Goal: Task Accomplishment & Management: Use online tool/utility

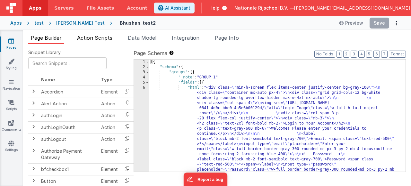
click at [97, 36] on span "Action Scripts" at bounding box center [94, 38] width 35 height 6
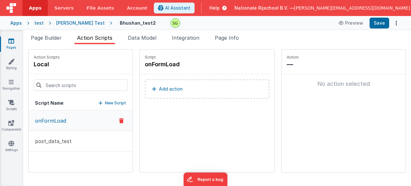
click at [159, 91] on p "Add action" at bounding box center [171, 89] width 24 height 8
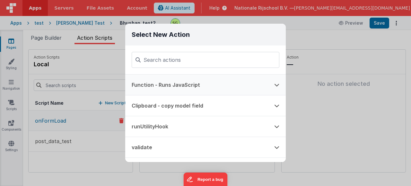
click at [190, 88] on button "Function - Runs JavaScript" at bounding box center [196, 85] width 142 height 21
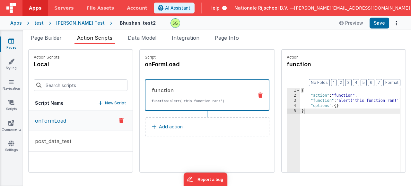
click at [287, 102] on div "3" at bounding box center [293, 100] width 13 height 5
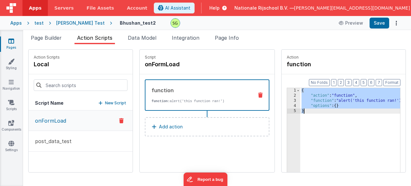
click at [287, 100] on div "3" at bounding box center [293, 100] width 13 height 5
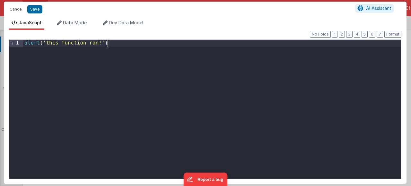
click at [136, 47] on div "alert ( 'this function ran!' )" at bounding box center [211, 118] width 377 height 156
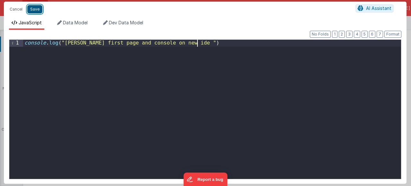
click at [31, 7] on button "Save" at bounding box center [34, 9] width 15 height 8
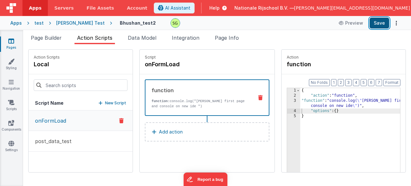
click at [380, 24] on button "Save" at bounding box center [379, 23] width 20 height 11
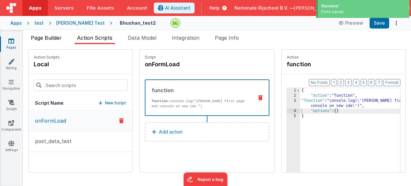
click at [40, 38] on span "Page Builder" at bounding box center [46, 38] width 31 height 6
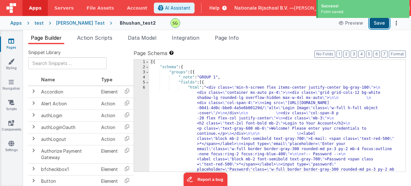
click at [385, 21] on button "Save" at bounding box center [379, 23] width 20 height 11
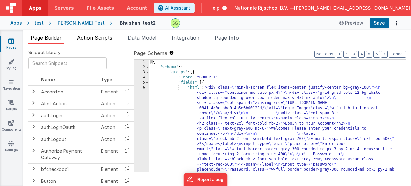
click at [96, 37] on span "Action Scripts" at bounding box center [94, 38] width 35 height 6
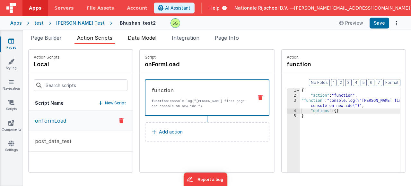
click at [149, 39] on span "Data Model" at bounding box center [142, 38] width 29 height 6
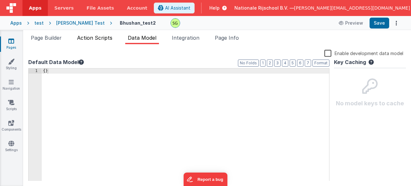
click at [91, 35] on span "Action Scripts" at bounding box center [94, 38] width 35 height 6
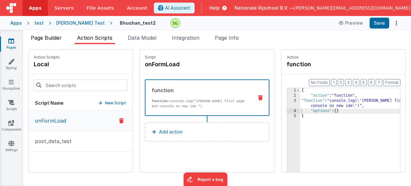
click at [52, 41] on li "Page Builder" at bounding box center [46, 39] width 36 height 10
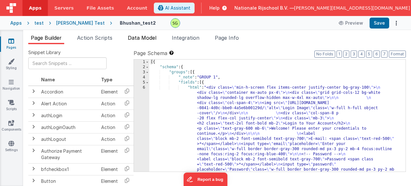
click at [135, 36] on span "Data Model" at bounding box center [142, 38] width 29 height 6
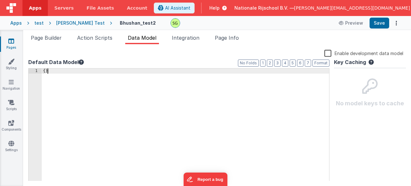
click at [84, 70] on div "{ }" at bounding box center [185, 130] width 287 height 123
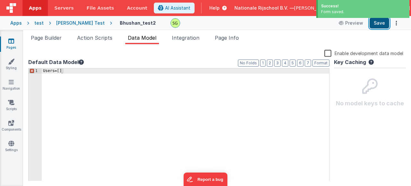
click at [382, 25] on button "Save" at bounding box center [379, 23] width 20 height 11
click at [55, 40] on span "Page Builder" at bounding box center [46, 38] width 31 height 6
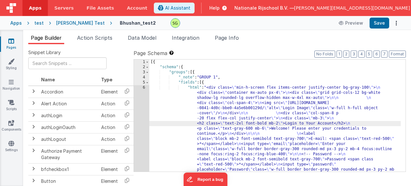
click at [144, 88] on div "6" at bounding box center [141, 157] width 15 height 144
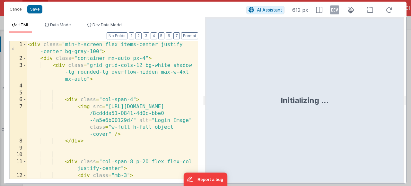
click at [163, 97] on div "< div class = "min-h-screen flex items-center justify -center bg-gray-100" > < …" at bounding box center [110, 127] width 166 height 172
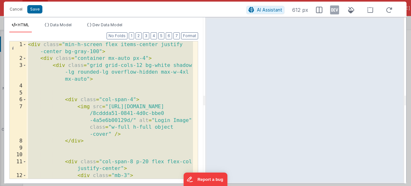
click at [137, 130] on div "< div class = "min-h-screen flex items-center justify -center bg-gray-100" > < …" at bounding box center [110, 127] width 166 height 172
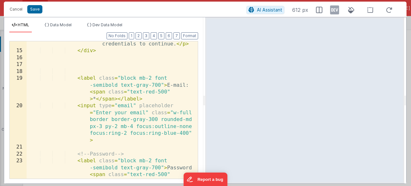
scroll to position [212, 0]
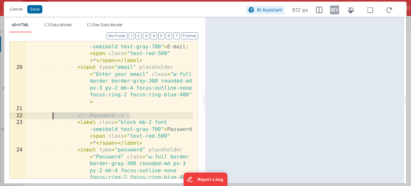
drag, startPoint x: 139, startPoint y: 113, endPoint x: 52, endPoint y: 115, distance: 87.0
click at [52, 115] on div "< label class = "block mb-2 font -semibold text-gray-700" > E-mail: < span clas…" at bounding box center [110, 140] width 166 height 207
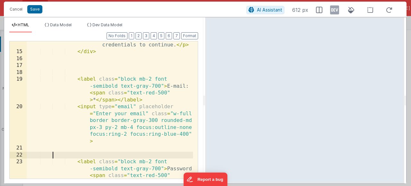
scroll to position [172, 0]
click at [164, 86] on div "< p class = "text-gray-600 mb-6" > Welcome! Please enter your credentials to co…" at bounding box center [110, 121] width 166 height 186
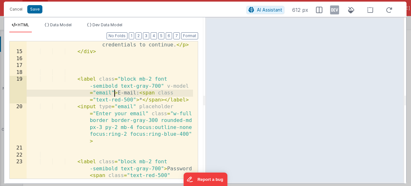
click at [96, 92] on div "< p class = "text-gray-600 mb-6" > Welcome! Please enter your credentials to co…" at bounding box center [110, 121] width 166 height 186
click at [114, 92] on div "< p class = "text-gray-600 mb-6" > Welcome! Please enter your credentials to co…" at bounding box center [110, 121] width 166 height 186
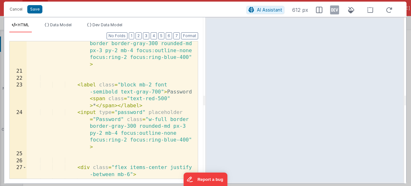
scroll to position [268, 0]
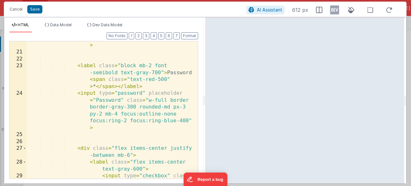
drag, startPoint x: 123, startPoint y: 99, endPoint x: 126, endPoint y: 104, distance: 6.3
click at [123, 99] on div "< input type = "email" placeholder = "Enter your email" class = "w-full border …" at bounding box center [110, 103] width 166 height 193
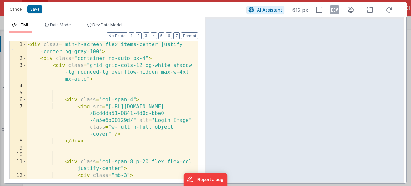
scroll to position [0, 0]
click at [34, 11] on button "Save" at bounding box center [34, 9] width 15 height 8
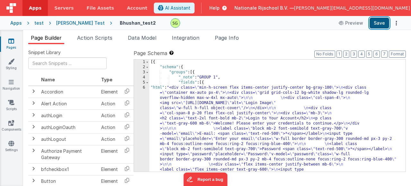
click at [371, 23] on button "Save" at bounding box center [379, 23] width 20 height 11
click at [144, 88] on div "6" at bounding box center [141, 146] width 15 height 123
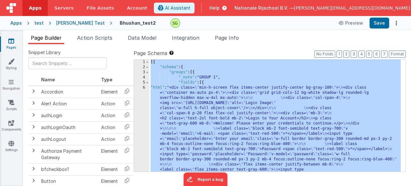
click at [144, 88] on div "6" at bounding box center [141, 146] width 15 height 123
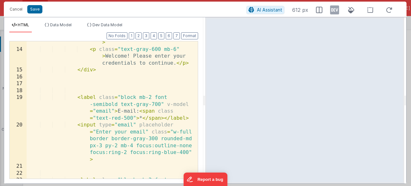
scroll to position [154, 0]
click at [118, 124] on div "< h2 class = "text-2xl font-bold mb -2" > Login to Your Account </ h2 > < p cla…" at bounding box center [110, 118] width 166 height 186
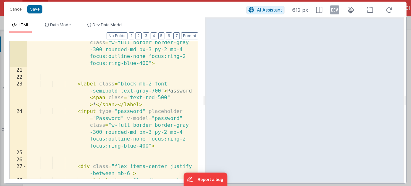
scroll to position [269, 0]
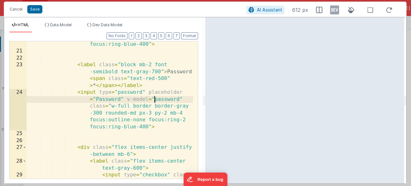
click at [153, 100] on div "< input type = "model.Users.email" placeholder = "Enter your email" class = "w-…" at bounding box center [110, 102] width 166 height 193
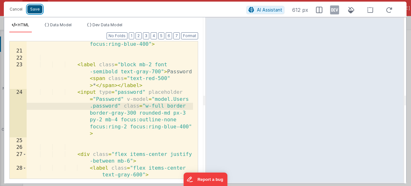
click at [38, 9] on button "Save" at bounding box center [34, 9] width 15 height 8
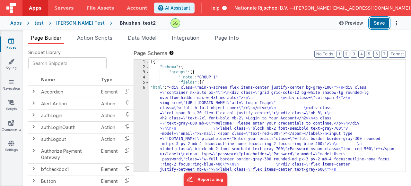
click at [379, 27] on button "Save" at bounding box center [379, 23] width 20 height 11
click at [143, 88] on div "6" at bounding box center [141, 146] width 15 height 123
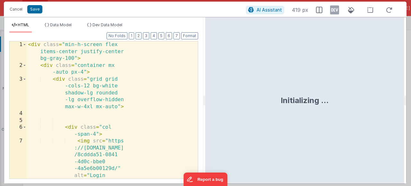
click at [127, 83] on div "< div class = "min-h-screen flex items-center justify-center bg-gray-100" > < d…" at bounding box center [110, 151] width 166 height 220
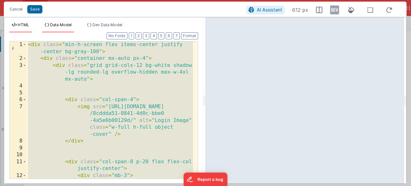
click at [65, 25] on span "Data Model" at bounding box center [60, 24] width 21 height 5
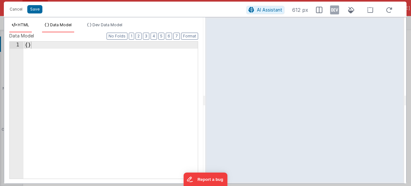
click at [25, 26] on span "HTML" at bounding box center [24, 24] width 12 height 5
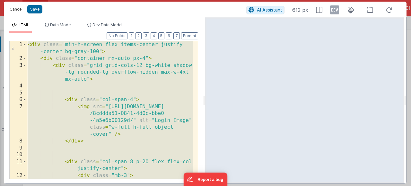
click at [17, 11] on button "Cancel" at bounding box center [15, 9] width 19 height 9
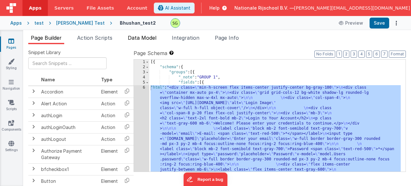
click at [150, 39] on span "Data Model" at bounding box center [142, 38] width 29 height 6
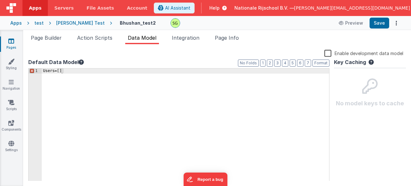
click at [117, 75] on div "Users= [ ]" at bounding box center [185, 130] width 287 height 123
click at [45, 70] on div "Users= [ ]" at bounding box center [185, 130] width 287 height 123
click at [43, 70] on div "users= [ ]" at bounding box center [185, 130] width 287 height 123
click at [61, 72] on div "users= [ ]" at bounding box center [185, 130] width 287 height 123
click at [87, 71] on div "users= [ ]" at bounding box center [185, 130] width 287 height 123
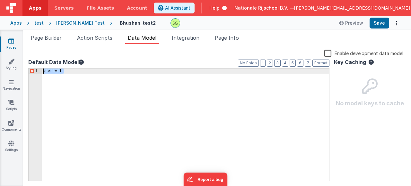
drag, startPoint x: 68, startPoint y: 70, endPoint x: 40, endPoint y: 69, distance: 27.9
click at [40, 69] on div "1 users= [ ] XXXXXXXXXXXXXXXXXXXXXXXXXXXXXXXXXXXXXXXXXXXXXXXXXX Unexpected 'u'" at bounding box center [178, 125] width 301 height 114
click at [87, 72] on div at bounding box center [185, 130] width 287 height 123
click at [385, 21] on button "Save" at bounding box center [379, 23] width 20 height 11
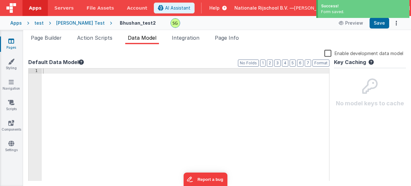
click at [74, 25] on div "[PERSON_NAME] Test" at bounding box center [80, 23] width 48 height 6
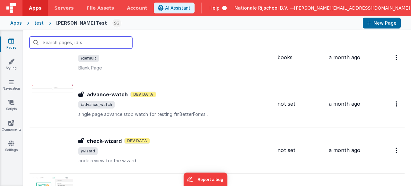
scroll to position [1122, 0]
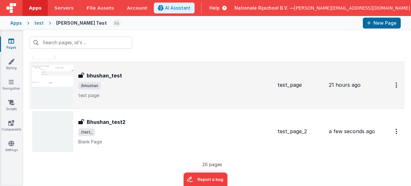
click at [133, 86] on span "/bhushan" at bounding box center [175, 86] width 194 height 8
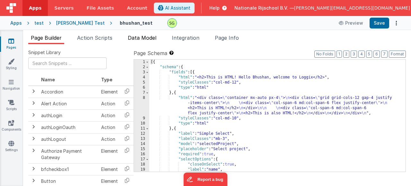
click at [142, 38] on span "Data Model" at bounding box center [142, 38] width 29 height 6
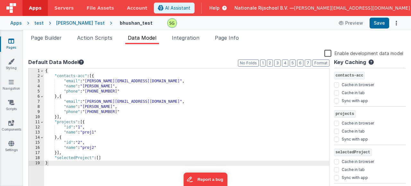
click at [64, 23] on div "[PERSON_NAME] Test" at bounding box center [80, 23] width 48 height 6
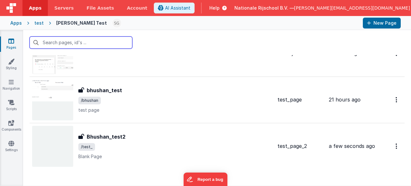
scroll to position [1122, 0]
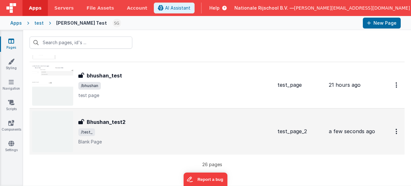
click at [170, 123] on div "Bhushan_test2" at bounding box center [175, 122] width 194 height 8
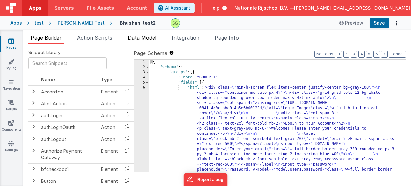
click at [137, 38] on span "Data Model" at bounding box center [142, 38] width 29 height 6
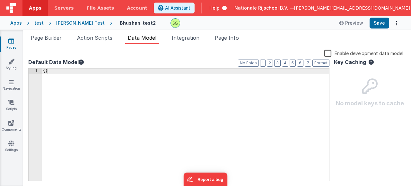
click at [45, 72] on div "{ }" at bounding box center [185, 130] width 287 height 123
drag, startPoint x: 57, startPoint y: 70, endPoint x: 33, endPoint y: 68, distance: 24.2
click at [33, 68] on div "Format 7 6 5 4 3 2 1 No Folds 1 {[ ]} XXXXXXXXXXXXXXXXXXXXXXXXXXXXXXXXXXXXXXXXX…" at bounding box center [178, 125] width 301 height 114
click at [64, 22] on div "[PERSON_NAME] Test" at bounding box center [80, 23] width 48 height 6
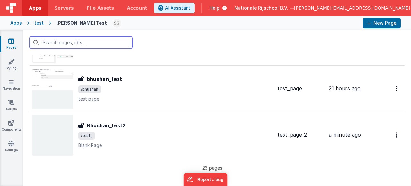
scroll to position [1122, 0]
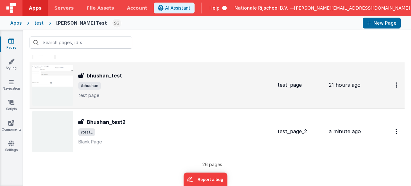
click at [151, 81] on div "bhushan_test bhushan_test /bhushan test page" at bounding box center [175, 85] width 194 height 27
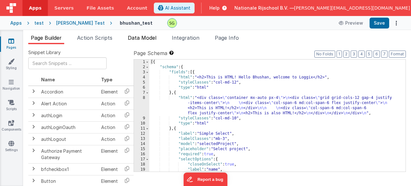
click at [142, 36] on span "Data Model" at bounding box center [142, 38] width 29 height 6
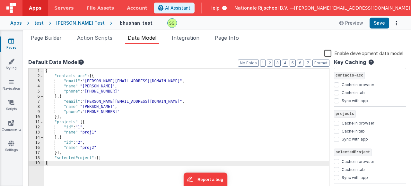
click at [79, 23] on div "[PERSON_NAME] Test" at bounding box center [80, 23] width 48 height 6
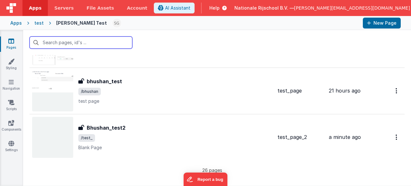
scroll to position [1122, 0]
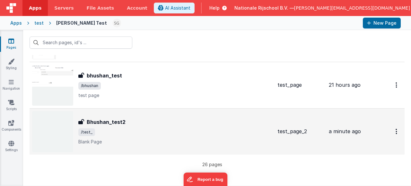
click at [201, 131] on span "/test_" at bounding box center [175, 133] width 194 height 8
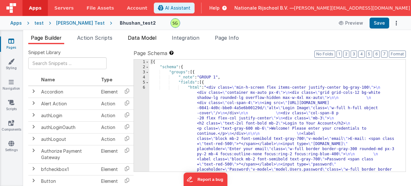
click at [146, 36] on span "Data Model" at bounding box center [142, 38] width 29 height 6
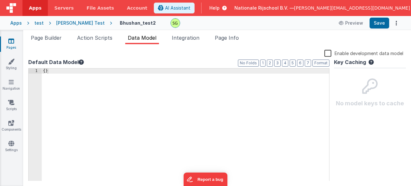
click at [45, 71] on div "{ }" at bounding box center [185, 130] width 287 height 123
click at [64, 22] on div "[PERSON_NAME] Test" at bounding box center [80, 23] width 48 height 6
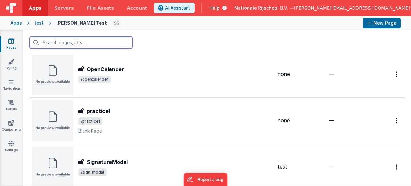
scroll to position [1122, 0]
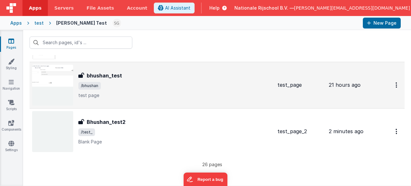
click at [122, 88] on span "/bhushan" at bounding box center [175, 86] width 194 height 8
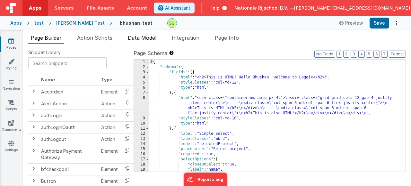
click at [139, 38] on span "Data Model" at bounding box center [142, 38] width 29 height 6
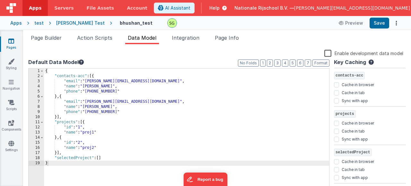
click at [165, 110] on div "{ "contacts-acc" : [{ "email" : "john@example.com" , "name" : "John Doe" , "pho…" at bounding box center [186, 133] width 285 height 128
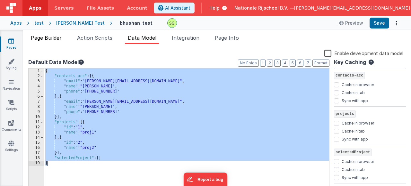
click at [40, 39] on span "Page Builder" at bounding box center [46, 38] width 31 height 6
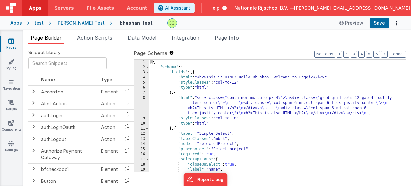
click at [67, 23] on div "[PERSON_NAME] Test" at bounding box center [80, 23] width 48 height 6
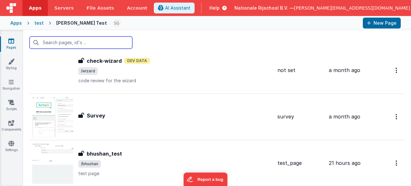
scroll to position [1122, 0]
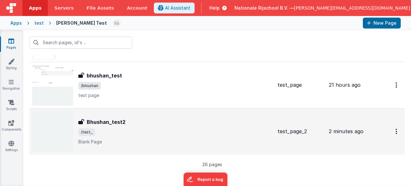
click at [135, 134] on span "/test_" at bounding box center [175, 133] width 194 height 8
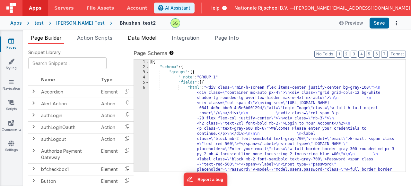
click at [141, 39] on span "Data Model" at bounding box center [142, 38] width 29 height 6
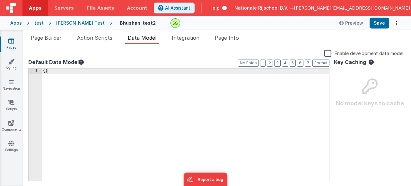
click at [116, 88] on div "{ }" at bounding box center [185, 130] width 287 height 123
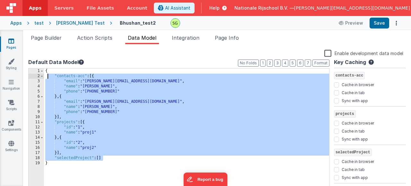
drag, startPoint x: 108, startPoint y: 158, endPoint x: 48, endPoint y: 78, distance: 100.1
click at [48, 78] on div "{ "contacts-acc" : [{ "email" : "john@example.com" , "name" : "John Doe" , "pho…" at bounding box center [186, 130] width 285 height 123
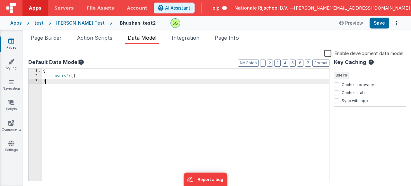
click at [73, 83] on div "{ "users" : [ ] }" at bounding box center [185, 130] width 287 height 123
click at [383, 23] on button "Save" at bounding box center [379, 23] width 20 height 11
click at [35, 38] on span "Page Builder" at bounding box center [46, 38] width 31 height 6
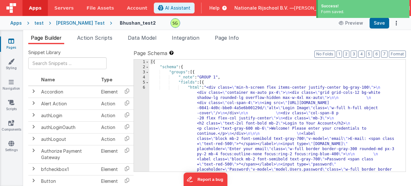
click at [144, 89] on div "6" at bounding box center [141, 157] width 15 height 144
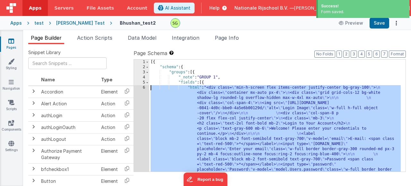
click at [144, 89] on div "6" at bounding box center [141, 157] width 15 height 144
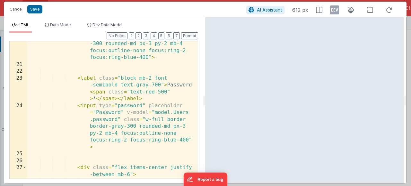
scroll to position [256, 0]
click at [175, 113] on div "< input type = "model.Users.email" placeholder = "Enter your email" class = "w-…" at bounding box center [110, 116] width 166 height 193
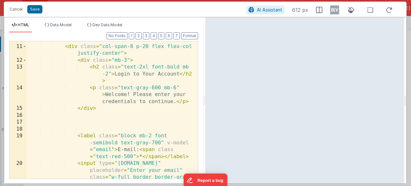
scroll to position [154, 0]
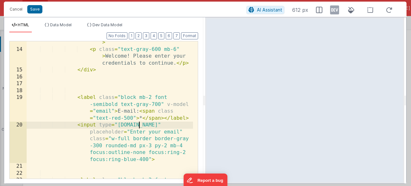
click at [140, 125] on div "< h2 class = "text-2xl font-bold mb -2" > Login to Your Account </ h2 > < p cla…" at bounding box center [110, 118] width 166 height 186
click at [39, 12] on button "Save" at bounding box center [34, 9] width 15 height 8
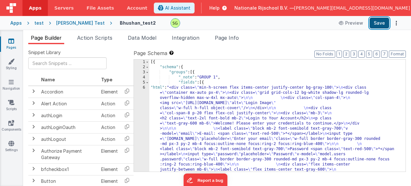
click at [378, 27] on button "Save" at bounding box center [379, 23] width 20 height 11
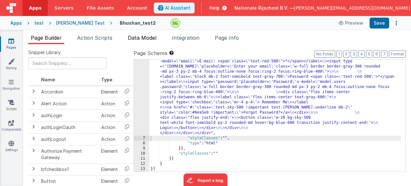
click at [150, 39] on span "Data Model" at bounding box center [142, 38] width 29 height 6
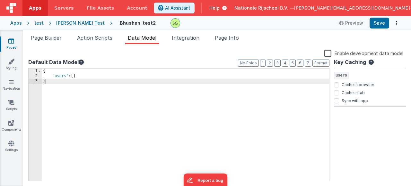
click at [87, 76] on div "{ "users" : [ ] }" at bounding box center [185, 130] width 287 height 123
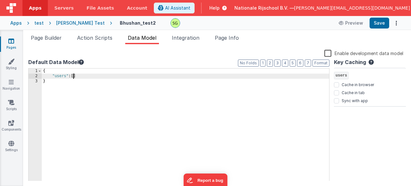
click at [72, 76] on div "{ "users" : [ ] }" at bounding box center [185, 130] width 287 height 123
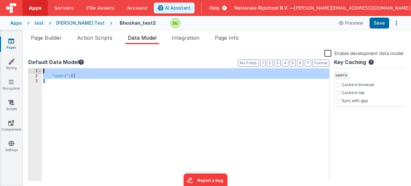
drag, startPoint x: 68, startPoint y: 83, endPoint x: 39, endPoint y: 72, distance: 30.1
click at [39, 72] on div "1 2 3 { "users" : [ ] } XXXXXXXXXXXXXXXXXXXXXXXXXXXXXXXXXXXXXXXXXXXXXXXXXX" at bounding box center [178, 125] width 301 height 114
click at [42, 35] on span "Page Builder" at bounding box center [46, 38] width 31 height 6
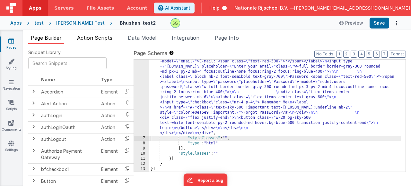
click at [97, 41] on li "Action Scripts" at bounding box center [94, 39] width 40 height 10
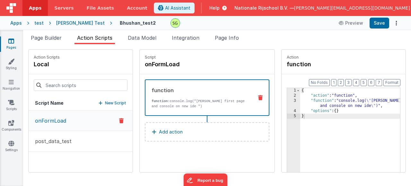
click at [287, 102] on div "3" at bounding box center [293, 103] width 13 height 10
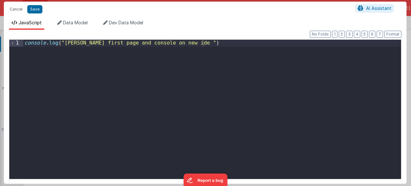
click at [212, 46] on div "console . log ( "bhushans first page and console on new ide " )" at bounding box center [211, 116] width 377 height 153
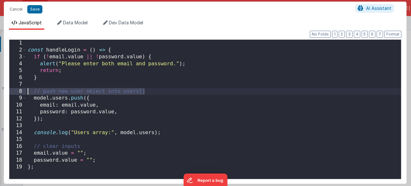
drag, startPoint x: 154, startPoint y: 91, endPoint x: 10, endPoint y: 94, distance: 144.4
click at [10, 94] on div "1 2 3 4 5 6 7 8 9 10 11 12 13 14 15 16 17 18 19 const handleLogin = ( ) => { if…" at bounding box center [205, 109] width 392 height 140
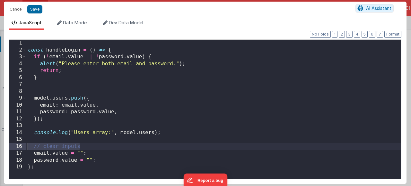
drag, startPoint x: 80, startPoint y: 148, endPoint x: 25, endPoint y: 144, distance: 55.6
click at [25, 144] on div "1 2 3 4 5 6 7 8 9 10 11 12 13 14 15 16 17 18 19 const handleLogin = ( ) => { if…" at bounding box center [205, 109] width 392 height 140
click at [34, 10] on button "Save" at bounding box center [34, 9] width 15 height 8
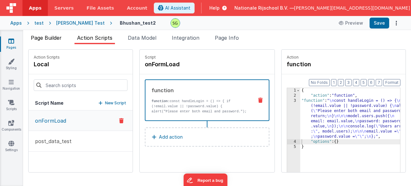
click at [51, 39] on span "Page Builder" at bounding box center [46, 38] width 31 height 6
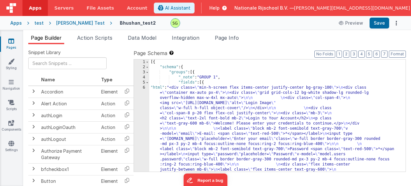
scroll to position [0, 0]
click at [143, 88] on div "6" at bounding box center [141, 146] width 15 height 123
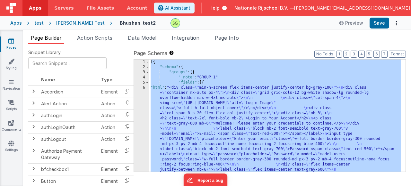
click at [143, 88] on div "6" at bounding box center [141, 146] width 15 height 123
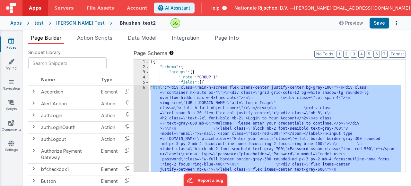
click at [143, 88] on div "6" at bounding box center [141, 146] width 15 height 123
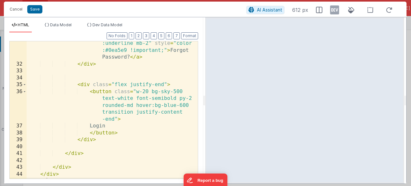
scroll to position [443, 0]
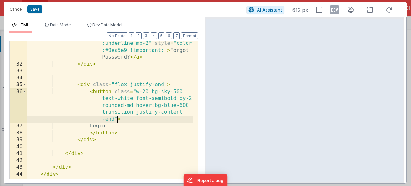
click at [116, 120] on div "< a href = "#" class = "text-sky-500 !important text-sm hover :underline mb-2" …" at bounding box center [110, 115] width 166 height 179
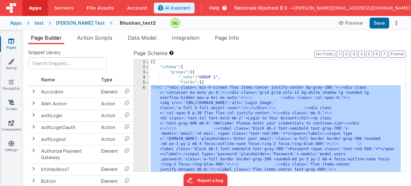
click at [144, 88] on div "6" at bounding box center [141, 146] width 15 height 123
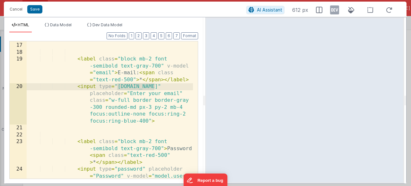
drag, startPoint x: 116, startPoint y: 87, endPoint x: 153, endPoint y: 86, distance: 36.9
click at [153, 86] on div "< label class = "block mb-2 font -semibold text-gray-700" v-model = "email" > E…" at bounding box center [110, 131] width 166 height 193
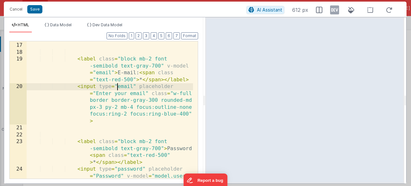
click at [102, 74] on div "< label class = "block mb-2 font -semibold text-gray-700" v-model = "email" > E…" at bounding box center [110, 131] width 166 height 193
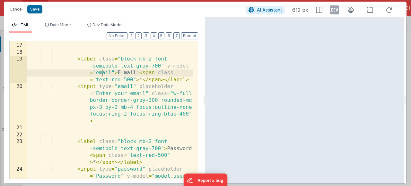
click at [102, 74] on div "< label class = "block mb-2 font -semibold text-gray-700" v-model = "email" > E…" at bounding box center [110, 131] width 166 height 193
drag, startPoint x: 165, startPoint y: 66, endPoint x: 113, endPoint y: 75, distance: 52.7
click at [113, 75] on div "< label class = "block mb-2 font -semibold text-gray-700" v-model = "email" > E…" at bounding box center [110, 131] width 166 height 193
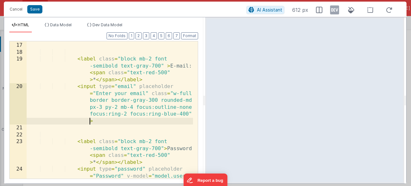
click at [89, 119] on div "< label class = "block mb-2 font -semibold text-gray-700" > E-mail: < span clas…" at bounding box center [110, 131] width 166 height 193
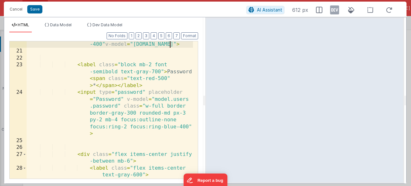
click at [104, 44] on div "< input type = "email" placeholder = "Enter your email" class = "w-full border …" at bounding box center [110, 102] width 166 height 193
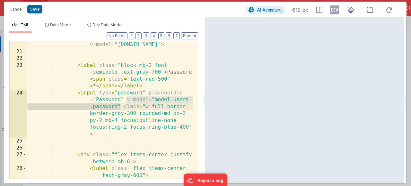
drag, startPoint x: 126, startPoint y: 99, endPoint x: 121, endPoint y: 105, distance: 7.5
click at [121, 105] on div "< input type = "email" placeholder = "Enter your email" class = "w-full border …" at bounding box center [110, 103] width 166 height 193
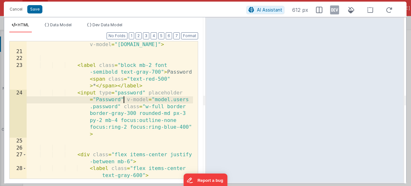
click at [124, 101] on div "< input type = "email" placeholder = "Enter your email" class = "w-full border …" at bounding box center [110, 103] width 166 height 193
click at [126, 100] on div "< input type = "email" placeholder = "Enter your email" class = "w-full border …" at bounding box center [110, 103] width 166 height 193
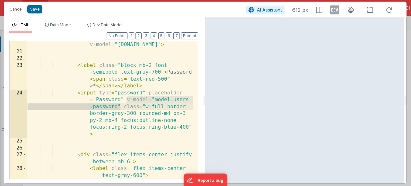
drag, startPoint x: 126, startPoint y: 100, endPoint x: 121, endPoint y: 105, distance: 7.7
click at [121, 105] on div "< input type = "email" placeholder = "Enter your email" class = "w-full border …" at bounding box center [110, 103] width 166 height 193
click at [127, 100] on div "< input type = "email" placeholder = "Enter your email" class = "w-full border …" at bounding box center [110, 103] width 166 height 193
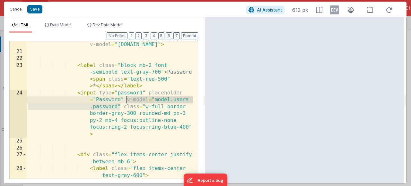
drag, startPoint x: 119, startPoint y: 107, endPoint x: 127, endPoint y: 97, distance: 12.6
click at [127, 97] on div "< input type = "email" placeholder = "Enter your email" class = "w-full border …" at bounding box center [110, 103] width 166 height 193
drag, startPoint x: 188, startPoint y: 98, endPoint x: 127, endPoint y: 101, distance: 60.3
click at [127, 101] on div "< input type = "email" placeholder = "Enter your email" class = "w-full border …" at bounding box center [110, 103] width 166 height 193
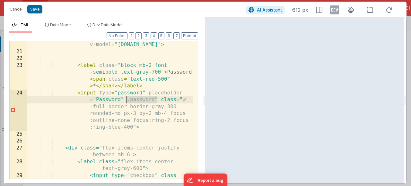
drag, startPoint x: 156, startPoint y: 99, endPoint x: 127, endPoint y: 99, distance: 28.9
click at [127, 99] on div "< input type = "email" placeholder = "Enter your email" class = "w-full border …" at bounding box center [110, 103] width 166 height 193
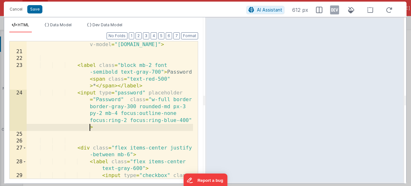
click at [88, 130] on div "< input type = "email" placeholder = "Enter your email" class = "w-full border …" at bounding box center [110, 103] width 166 height 193
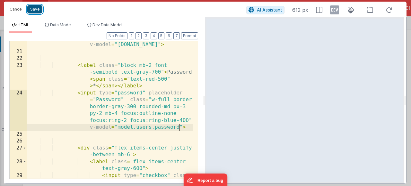
click at [31, 7] on button "Save" at bounding box center [34, 9] width 15 height 8
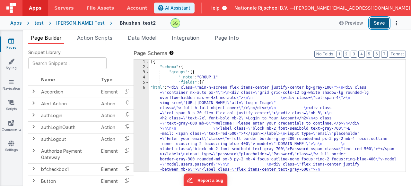
click at [385, 24] on button "Save" at bounding box center [379, 23] width 20 height 11
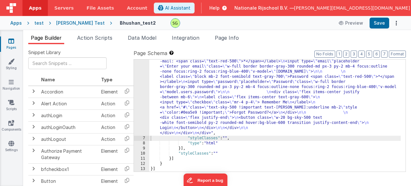
scroll to position [0, 0]
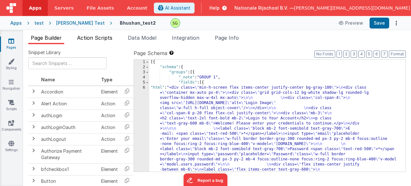
click at [106, 36] on span "Action Scripts" at bounding box center [94, 38] width 35 height 6
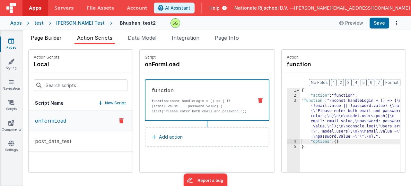
click at [60, 37] on span "Page Builder" at bounding box center [46, 38] width 31 height 6
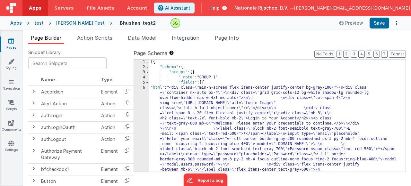
click at [143, 87] on div "6" at bounding box center [141, 146] width 15 height 123
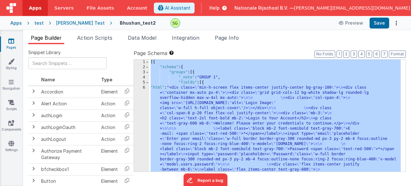
click at [143, 87] on div "6" at bounding box center [141, 146] width 15 height 123
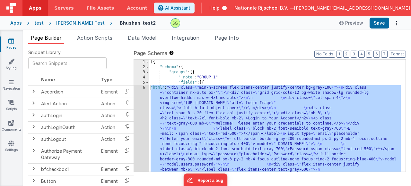
click at [143, 88] on div "6" at bounding box center [141, 146] width 15 height 123
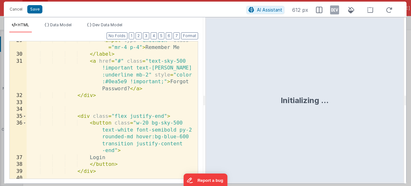
scroll to position [441, 0]
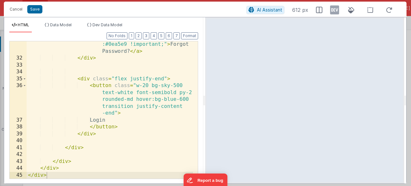
click at [117, 112] on div "< a href = "#" class = "text-sky-500 !important text-sm hover :underline mb-2" …" at bounding box center [110, 110] width 166 height 179
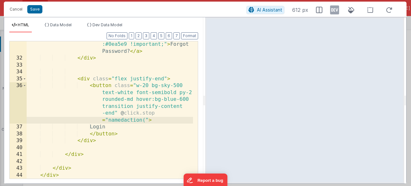
scroll to position [442, 0]
click at [126, 118] on div "< a href = "#" class = "text-sky-500 !important text-sm hover :underline mb-2" …" at bounding box center [110, 110] width 166 height 179
click at [38, 7] on button "Save" at bounding box center [34, 9] width 15 height 8
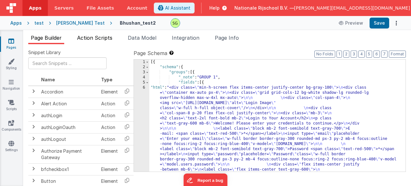
click at [105, 41] on li "Action Scripts" at bounding box center [94, 39] width 40 height 10
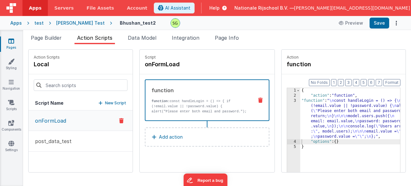
click at [287, 102] on div "3" at bounding box center [293, 118] width 13 height 41
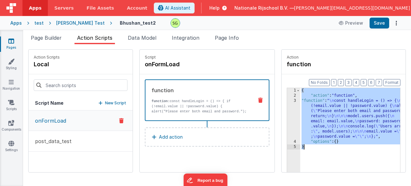
click at [287, 101] on div "3" at bounding box center [293, 118] width 13 height 41
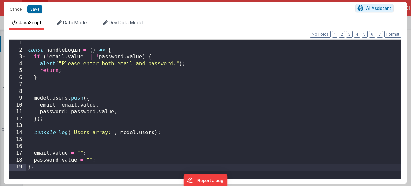
click at [57, 48] on div "const handleLogin = ( ) => { if ( ! email . value || ! password . value ) { ale…" at bounding box center [213, 116] width 374 height 153
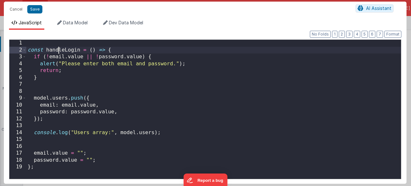
click at [57, 48] on div "const handleLogin = ( ) => { if ( ! email . value || ! password . value ) { ale…" at bounding box center [213, 116] width 374 height 153
click at [16, 11] on button "Cancel" at bounding box center [15, 9] width 19 height 9
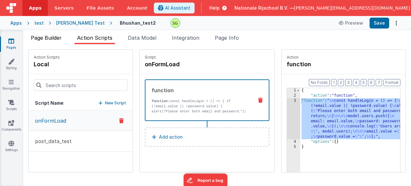
click at [51, 38] on span "Page Builder" at bounding box center [46, 38] width 31 height 6
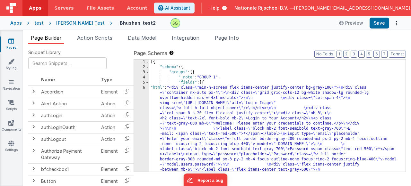
click at [144, 88] on div "6" at bounding box center [141, 146] width 15 height 123
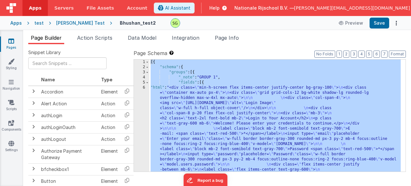
click at [144, 88] on div "6" at bounding box center [141, 146] width 15 height 123
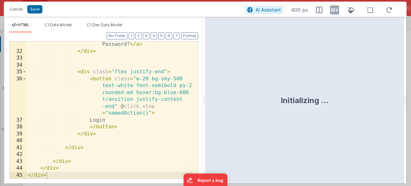
scroll to position [448, 0]
click at [145, 114] on div "< a href = "#" class = "text-sky-500 !important text-sm hover :underline mb-2" …" at bounding box center [110, 102] width 166 height 179
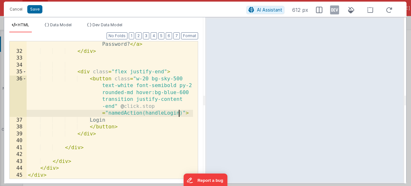
click at [154, 116] on div "< a href = "#" class = "text-sky-500 !important text-sm hover :underline mb-2" …" at bounding box center [110, 102] width 166 height 179
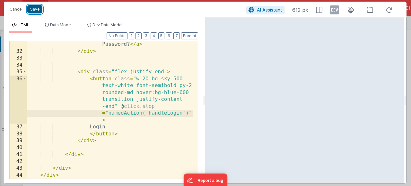
click at [36, 10] on button "Save" at bounding box center [34, 9] width 15 height 8
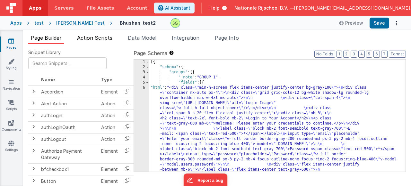
click at [97, 37] on span "Action Scripts" at bounding box center [94, 38] width 35 height 6
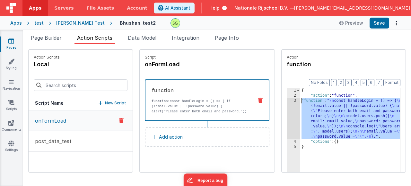
click at [287, 101] on div "3" at bounding box center [293, 118] width 13 height 41
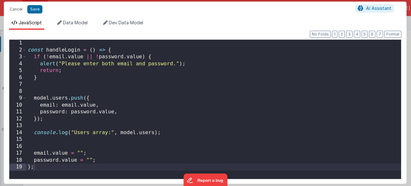
click at [108, 134] on div "const handleLogin = ( ) => { if ( ! email . value || ! password . value ) { ale…" at bounding box center [213, 116] width 374 height 153
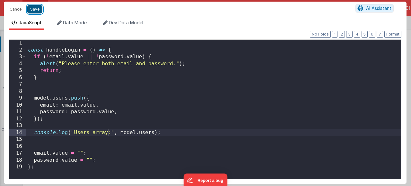
click at [37, 9] on button "Save" at bounding box center [34, 9] width 15 height 8
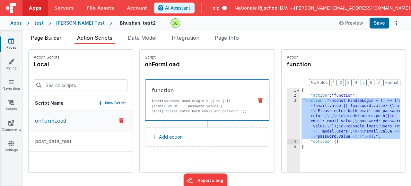
click at [56, 39] on span "Page Builder" at bounding box center [46, 38] width 31 height 6
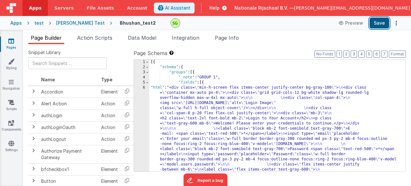
click at [382, 27] on button "Save" at bounding box center [379, 23] width 20 height 11
click at [110, 38] on span "Action Scripts" at bounding box center [94, 38] width 35 height 6
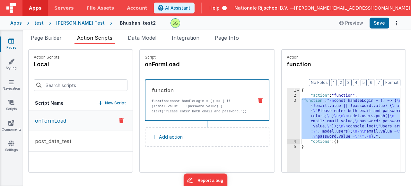
click at [317, 97] on div "{ "action" : "function" , "function" : " \n const handleLogin = () => { \n if (…" at bounding box center [359, 145] width 119 height 114
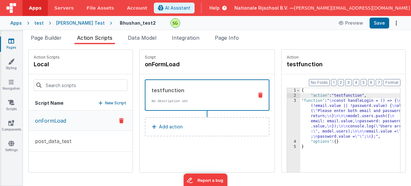
click at [330, 95] on div "{ "action" : "testfunction" , "function" : " \n const handleLogin = () => { \n …" at bounding box center [359, 145] width 119 height 114
click at [327, 97] on div "{ "action" : "testfunction" , "function" : " \n const handleLogin = () => { \n …" at bounding box center [359, 145] width 119 height 114
click at [332, 92] on div "{ "action" : "testFunction" , "function" : " \n const handleLogin = () => { \n …" at bounding box center [359, 145] width 119 height 114
click at [333, 96] on div "{ "action" : "testFunction" , "function" : " \n const handleLogin = () => { \n …" at bounding box center [359, 145] width 119 height 114
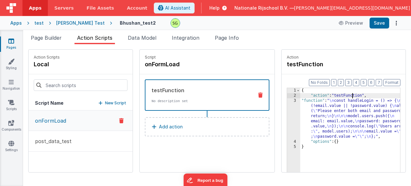
click at [333, 96] on div "{ "action" : "testFunction" , "function" : " \n const handleLogin = () => { \n …" at bounding box center [359, 145] width 119 height 114
click at [377, 20] on button "Save" at bounding box center [379, 23] width 20 height 11
click at [56, 37] on span "Page Builder" at bounding box center [46, 38] width 31 height 6
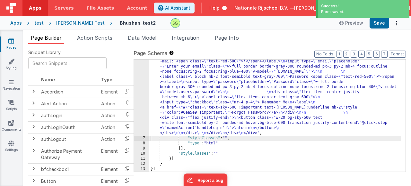
scroll to position [0, 0]
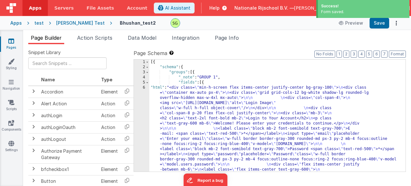
click at [144, 89] on div "6" at bounding box center [141, 146] width 15 height 123
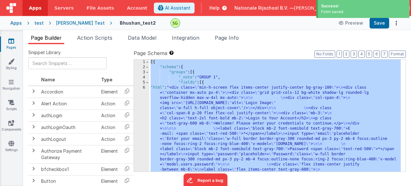
click at [144, 89] on div "6" at bounding box center [141, 146] width 15 height 123
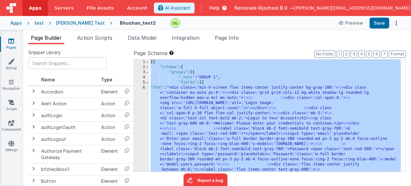
click at [144, 89] on div "6" at bounding box center [141, 146] width 15 height 123
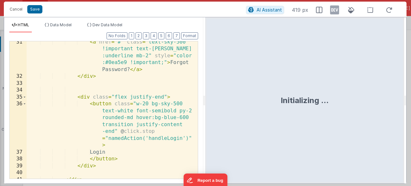
scroll to position [443, 0]
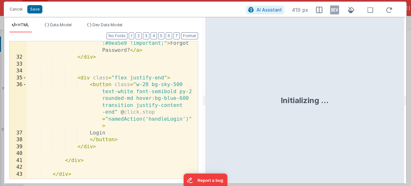
click at [166, 123] on div "< a href = "#" class = "text-sky-500 !important text-sm hover :underline mb-2" …" at bounding box center [110, 109] width 166 height 179
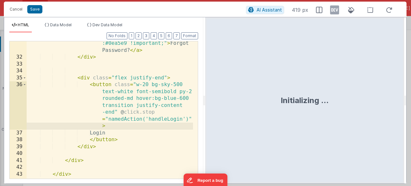
click at [165, 120] on div "< a href = "#" class = "text-sky-500 !important text-sm hover :underline mb-2" …" at bounding box center [110, 109] width 166 height 179
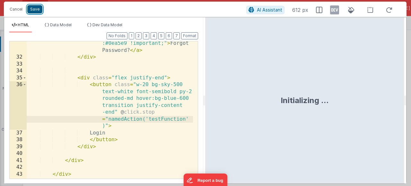
click at [35, 8] on button "Save" at bounding box center [34, 9] width 15 height 8
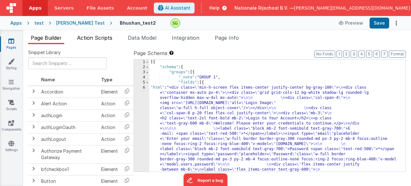
click at [93, 36] on span "Action Scripts" at bounding box center [94, 38] width 35 height 6
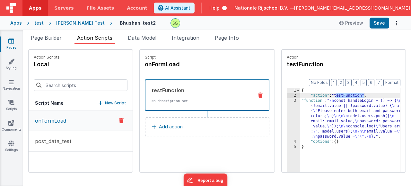
click at [326, 97] on div "{ "action" : "testFunction" , "function" : " \n const handleLogin = () => { \n …" at bounding box center [359, 145] width 119 height 114
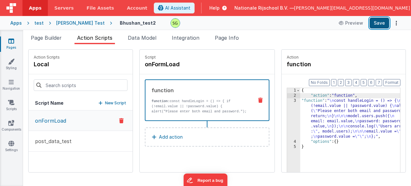
click at [375, 23] on button "Save" at bounding box center [379, 23] width 20 height 11
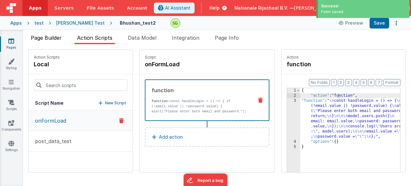
click at [56, 41] on li "Page Builder" at bounding box center [46, 39] width 36 height 10
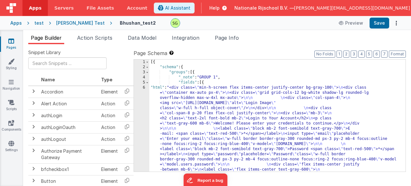
click at [144, 89] on div "6" at bounding box center [141, 146] width 15 height 123
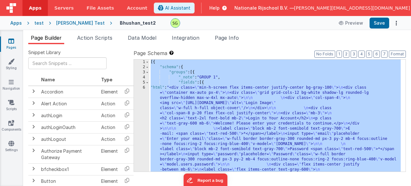
click at [144, 89] on div "6" at bounding box center [141, 146] width 15 height 123
click at [143, 88] on div "6" at bounding box center [141, 146] width 15 height 123
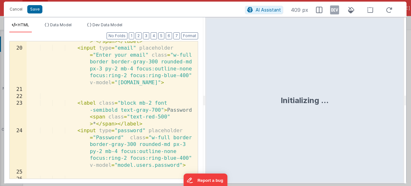
scroll to position [455, 0]
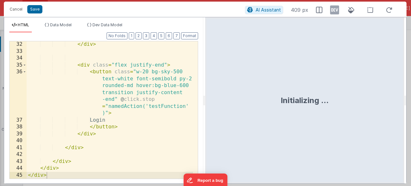
click at [168, 108] on div "</ div > < div class = "flex justify-end" > < button class = "w-20 bg-sky-500 t…" at bounding box center [110, 116] width 166 height 151
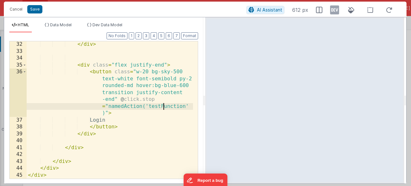
click at [163, 106] on div "</ div > < div class = "flex justify-end" > < button class = "w-20 bg-sky-500 t…" at bounding box center [110, 116] width 166 height 151
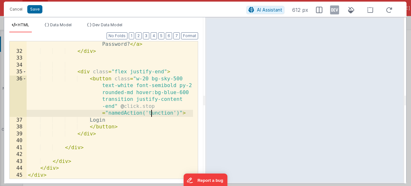
scroll to position [448, 0]
click at [38, 11] on button "Save" at bounding box center [34, 9] width 15 height 8
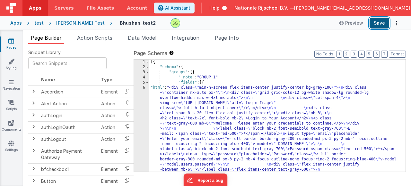
click at [382, 26] on button "Save" at bounding box center [379, 23] width 20 height 11
click at [90, 34] on li "Action Scripts" at bounding box center [94, 39] width 40 height 10
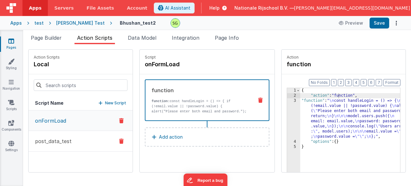
click at [74, 144] on button "post_data_test" at bounding box center [81, 141] width 104 height 21
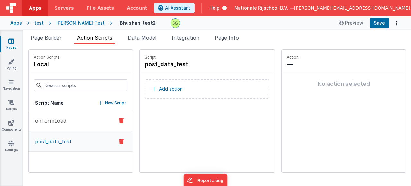
click at [69, 124] on button "onFormLoad" at bounding box center [81, 121] width 104 height 21
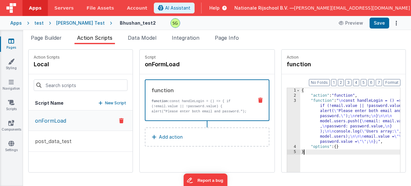
click at [287, 102] on div "3" at bounding box center [293, 121] width 13 height 46
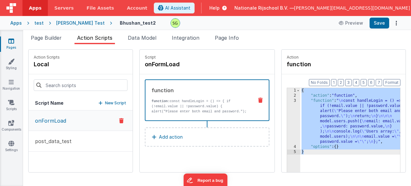
click at [287, 102] on div "3" at bounding box center [293, 121] width 13 height 46
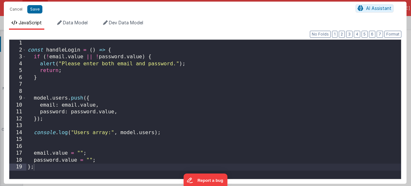
click at [227, 113] on div "const handleLogin = ( ) => { if ( ! email . value || ! password . value ) { ale…" at bounding box center [213, 116] width 374 height 153
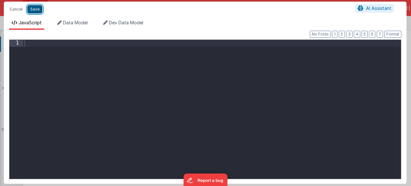
click at [38, 10] on button "Save" at bounding box center [34, 9] width 15 height 8
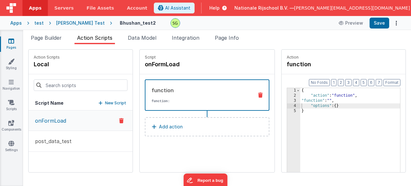
click at [258, 94] on icon at bounding box center [260, 95] width 4 height 5
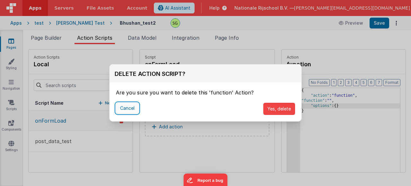
click at [125, 109] on button "Cancel" at bounding box center [127, 108] width 23 height 11
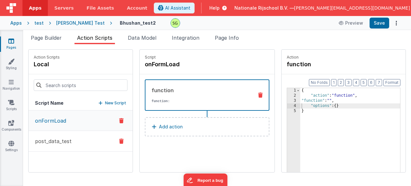
click at [78, 143] on button "post_data_test" at bounding box center [81, 141] width 104 height 21
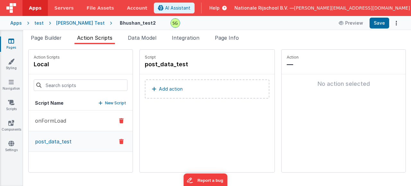
click at [71, 122] on button "onFormLoad" at bounding box center [81, 121] width 104 height 21
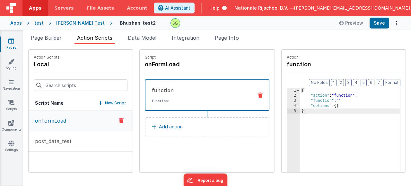
click at [258, 98] on icon at bounding box center [260, 95] width 4 height 5
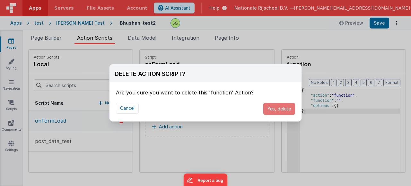
click at [270, 113] on button "Yes, delete" at bounding box center [279, 109] width 32 height 12
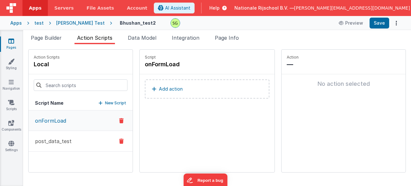
click at [55, 146] on button "post_data_test" at bounding box center [81, 141] width 104 height 21
click at [175, 90] on button "Add action" at bounding box center [207, 89] width 124 height 19
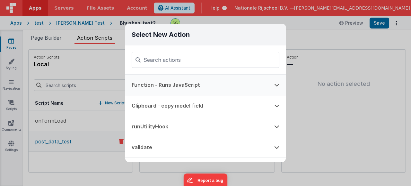
click at [184, 84] on button "Function - Runs JavaScript" at bounding box center [196, 85] width 142 height 21
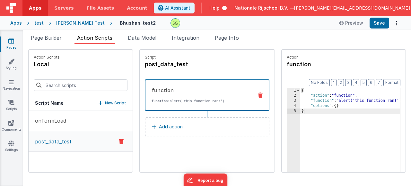
click at [287, 100] on div "3" at bounding box center [293, 100] width 13 height 5
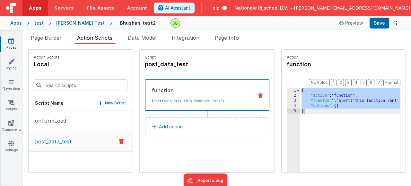
click at [287, 100] on div "3" at bounding box center [293, 100] width 13 height 5
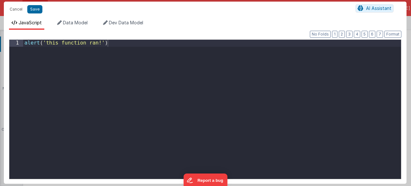
click at [245, 94] on div "alert ( 'this function ran!' )" at bounding box center [211, 116] width 377 height 153
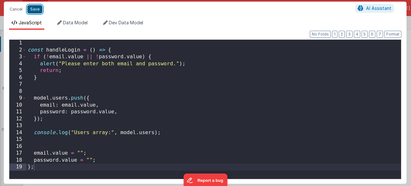
click at [30, 10] on button "Save" at bounding box center [34, 9] width 15 height 8
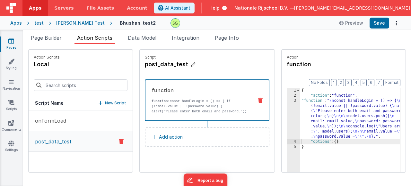
drag, startPoint x: 166, startPoint y: 64, endPoint x: 127, endPoint y: 67, distance: 39.9
click at [145, 67] on h4 "post_data_test" at bounding box center [193, 64] width 96 height 9
click at [381, 25] on button "Save" at bounding box center [379, 23] width 20 height 11
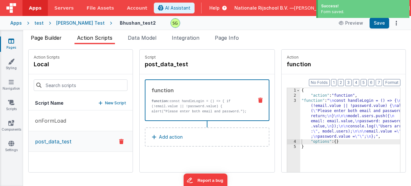
click at [41, 39] on span "Page Builder" at bounding box center [46, 38] width 31 height 6
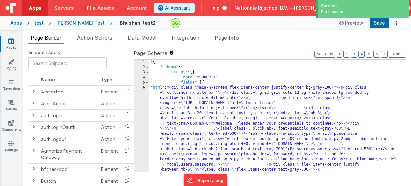
click at [142, 86] on div "6" at bounding box center [141, 146] width 15 height 123
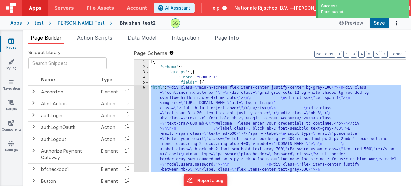
click at [143, 87] on div "6" at bounding box center [141, 146] width 15 height 123
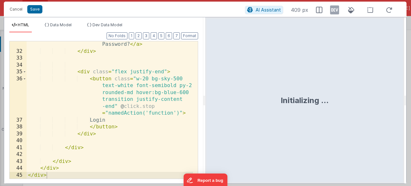
click at [148, 106] on div "< a href = "#" class = "text-sky-500 !important text-sm hover :underline mb-2" …" at bounding box center [110, 102] width 166 height 179
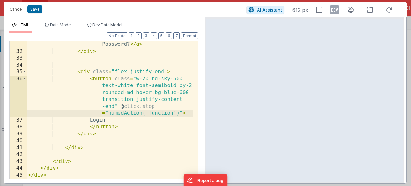
click at [153, 106] on div "< a href = "#" class = "text-sky-500 !important text-sm hover :underline mb-2" …" at bounding box center [110, 102] width 166 height 179
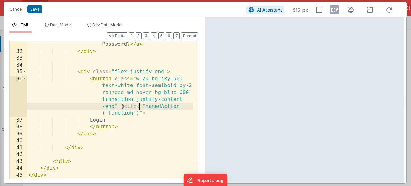
click at [117, 113] on div "< a href = "#" class = "text-sky-500 !important text-sm hover :underline mb-2" …" at bounding box center [110, 102] width 166 height 179
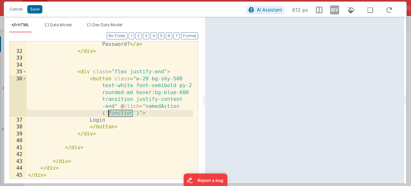
click at [117, 113] on div "< a href = "#" class = "text-sky-500 !important text-sm hover :underline mb-2" …" at bounding box center [110, 102] width 166 height 179
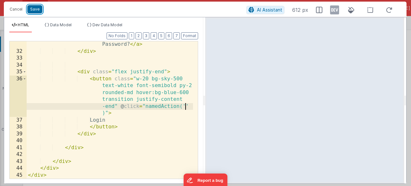
click at [30, 11] on button "Save" at bounding box center [34, 9] width 15 height 8
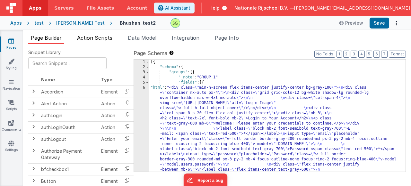
click at [104, 35] on span "Action Scripts" at bounding box center [94, 38] width 35 height 6
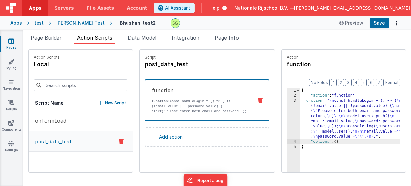
drag, startPoint x: 166, startPoint y: 66, endPoint x: 125, endPoint y: 63, distance: 41.8
click at [140, 63] on div "Script post_data_test" at bounding box center [207, 62] width 135 height 25
copy h4 "post_data_test"
click at [54, 36] on span "Page Builder" at bounding box center [46, 38] width 31 height 6
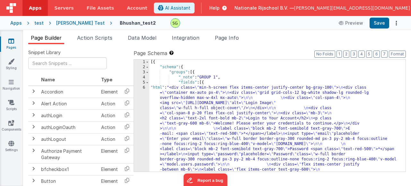
click at [145, 87] on div "6" at bounding box center [141, 146] width 15 height 123
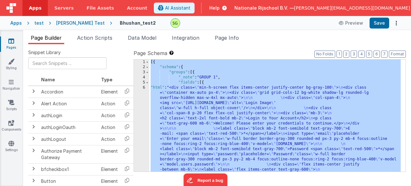
click at [145, 87] on div "6" at bounding box center [141, 146] width 15 height 123
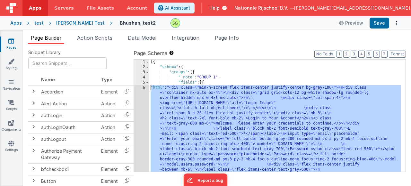
click at [145, 87] on div "6" at bounding box center [141, 146] width 15 height 123
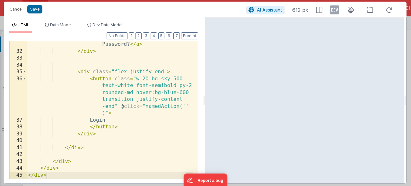
click at [184, 104] on div "< a href = "#" class = "text-sky-500 !important text-sm hover :underline mb-2" …" at bounding box center [110, 102] width 166 height 179
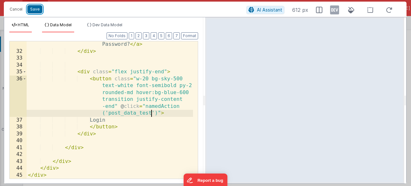
click at [34, 8] on button "Save" at bounding box center [34, 9] width 15 height 8
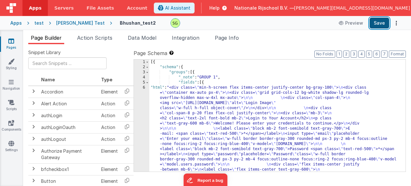
click at [377, 26] on button "Save" at bounding box center [379, 23] width 20 height 11
click at [387, 21] on button "Save" at bounding box center [379, 23] width 20 height 11
click at [144, 89] on div "6" at bounding box center [141, 146] width 15 height 123
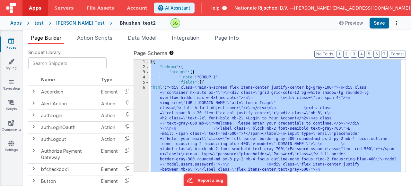
click at [144, 89] on div "6" at bounding box center [141, 146] width 15 height 123
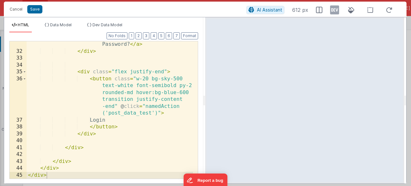
click at [138, 106] on div "< a href = "#" class = "text-sky-500 !important text-sm hover :underline mb-2" …" at bounding box center [110, 102] width 166 height 179
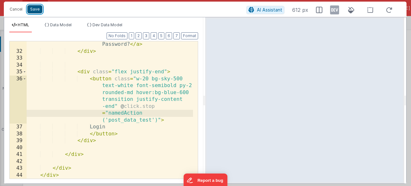
click at [34, 7] on button "Save" at bounding box center [34, 9] width 15 height 8
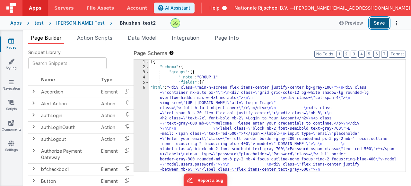
click at [379, 26] on button "Save" at bounding box center [379, 23] width 20 height 11
click at [143, 88] on div "6" at bounding box center [141, 146] width 15 height 123
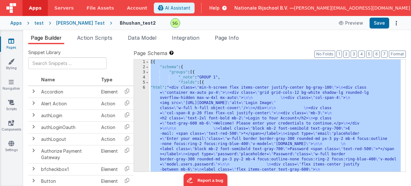
click at [144, 89] on div "6" at bounding box center [141, 146] width 15 height 123
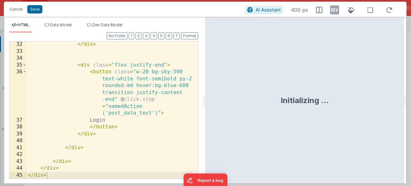
scroll to position [455, 0]
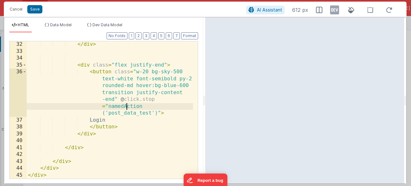
click at [127, 106] on div "</ div > < div class = "flex justify-end" > < button class = "w-20 bg-sky-500 t…" at bounding box center [110, 116] width 166 height 151
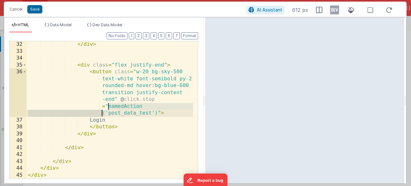
click at [130, 112] on div "</ div > < div class = "flex justify-end" > < button class = "w-20 bg-sky-500 t…" at bounding box center [110, 116] width 166 height 151
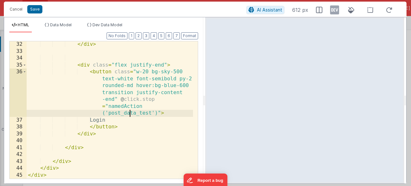
click at [134, 110] on div "</ div > < div class = "flex justify-end" > < button class = "w-20 bg-sky-500 t…" at bounding box center [110, 116] width 166 height 151
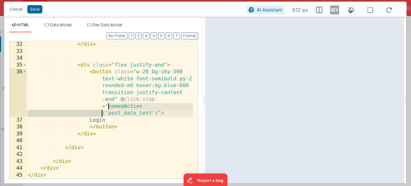
click at [134, 110] on div "</ div > < div class = "flex justify-end" > < button class = "w-20 bg-sky-500 t…" at bounding box center [110, 116] width 166 height 151
click at [138, 115] on div "</ div > < div class = "flex justify-end" > < button class = "w-20 bg-sky-500 t…" at bounding box center [110, 116] width 166 height 151
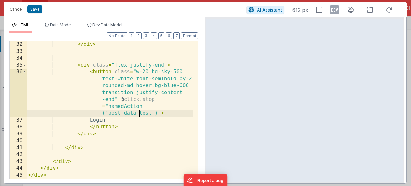
click at [138, 115] on div "</ div > < div class = "flex justify-end" > < button class = "w-20 bg-sky-500 t…" at bounding box center [110, 116] width 166 height 151
click at [154, 141] on div "</ div > < div class = "flex justify-end" > < button class = "w-20 bg-sky-500 t…" at bounding box center [110, 116] width 166 height 151
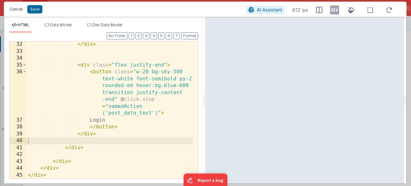
click at [16, 7] on button "Cancel" at bounding box center [15, 9] width 19 height 9
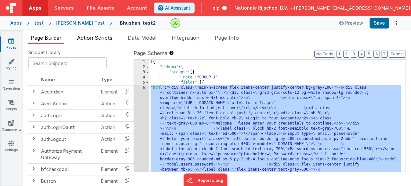
click at [91, 39] on span "Action Scripts" at bounding box center [94, 38] width 35 height 6
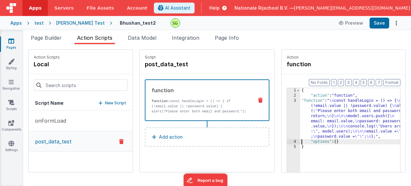
click at [287, 100] on div "3" at bounding box center [293, 118] width 13 height 41
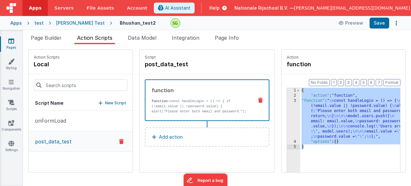
click at [287, 100] on div "3" at bounding box center [293, 118] width 13 height 41
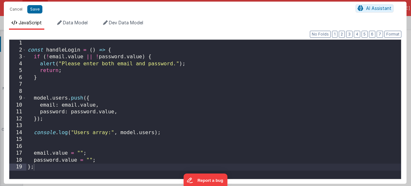
click at [54, 167] on div "const handleLogin = ( ) => { if ( ! email . value || ! password . value ) { ale…" at bounding box center [213, 116] width 374 height 153
click at [21, 10] on button "Cancel" at bounding box center [15, 9] width 19 height 9
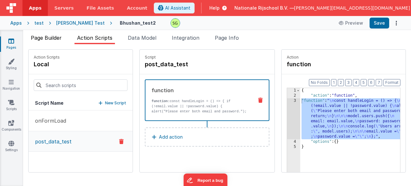
click at [39, 41] on span "Page Builder" at bounding box center [46, 38] width 31 height 6
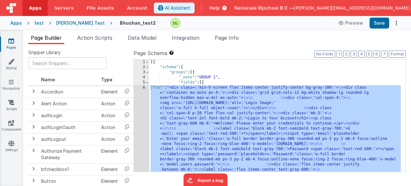
click at [155, 93] on div "[{ "schema" : { "groups" : [{ "_note" : "GROUP 1" , "fields" : [{ "html" : "<di…" at bounding box center [274, 180] width 251 height 241
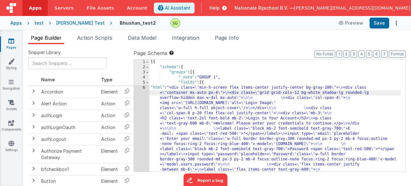
click at [143, 87] on div "6" at bounding box center [141, 146] width 15 height 123
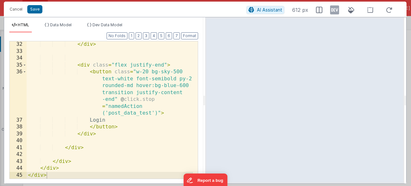
click at [144, 101] on div "</ div > < div class = "flex justify-end" > < button class = "w-20 bg-sky-500 t…" at bounding box center [110, 116] width 166 height 151
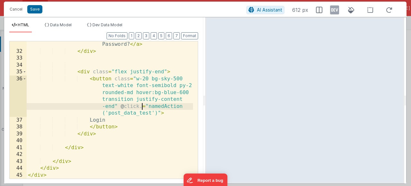
scroll to position [448, 0]
click at [34, 9] on button "Save" at bounding box center [34, 9] width 15 height 8
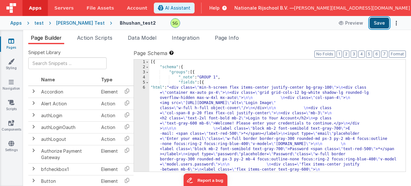
click at [372, 24] on button "Save" at bounding box center [379, 23] width 20 height 11
click at [40, 23] on div "test" at bounding box center [38, 23] width 9 height 6
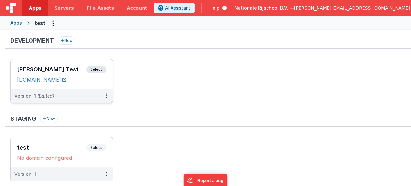
click at [60, 80] on link "[DOMAIN_NAME]" at bounding box center [41, 80] width 49 height 6
click at [100, 68] on span "Select" at bounding box center [96, 70] width 20 height 8
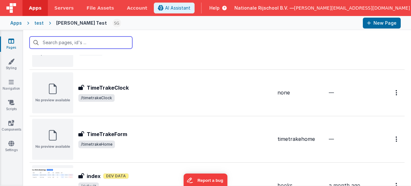
scroll to position [1122, 0]
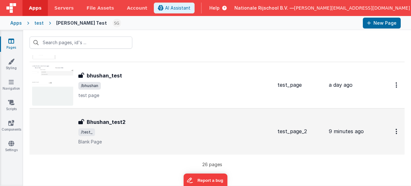
click at [168, 121] on div "Bhushan_test2" at bounding box center [175, 122] width 194 height 8
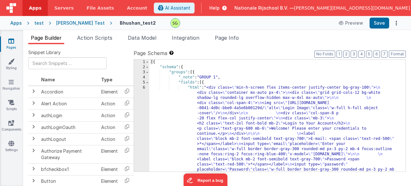
click at [144, 88] on div "6" at bounding box center [141, 159] width 15 height 149
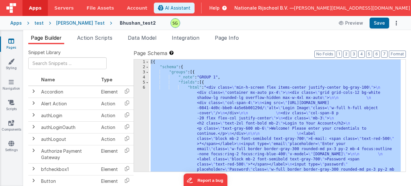
click at [144, 88] on div "6" at bounding box center [141, 159] width 15 height 149
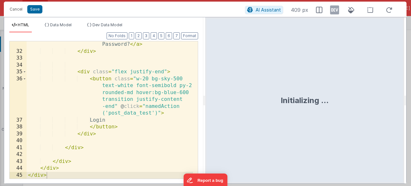
scroll to position [448, 0]
click at [95, 71] on div "< a href = "#" class = "text-sky-500 !important text-sm hover :underline mb-2" …" at bounding box center [110, 102] width 166 height 179
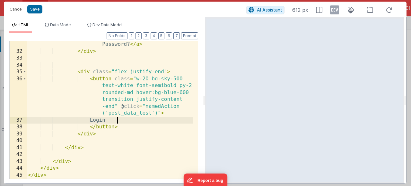
click at [130, 122] on div "< a href = "#" class = "text-sky-500 !important text-sm hover :underline mb-2" …" at bounding box center [110, 102] width 166 height 179
click at [171, 108] on div "< a href = "#" class = "text-sky-500 !important text-sm hover :underline mb-2" …" at bounding box center [110, 102] width 166 height 179
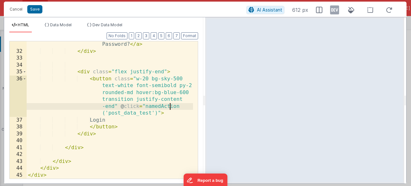
click at [140, 115] on div "< a href = "#" class = "text-sky-500 !important text-sm hover :underline mb-2" …" at bounding box center [110, 102] width 166 height 179
click at [159, 108] on div "< a href = "#" class = "text-sky-500 !important text-sm hover :underline mb-2" …" at bounding box center [110, 102] width 166 height 179
click at [130, 122] on div "< a href = "#" class = "text-sky-500 !important text-sm hover :underline mb-2" …" at bounding box center [110, 102] width 166 height 179
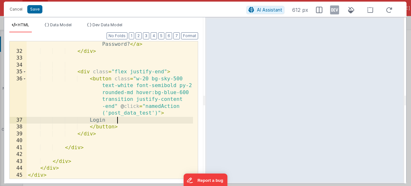
click at [169, 105] on div "< a href = "#" class = "text-sky-500 !important text-sm hover :underline mb-2" …" at bounding box center [110, 102] width 166 height 179
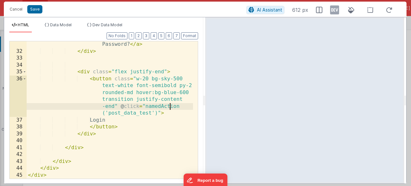
click at [169, 105] on div "< a href = "#" class = "text-sky-500 !important text-sm hover :underline mb-2" …" at bounding box center [110, 102] width 166 height 179
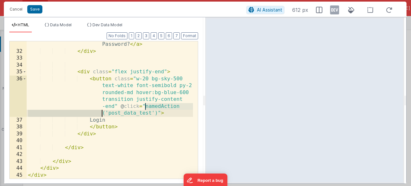
click at [143, 115] on div "< a href = "#" class = "text-sky-500 !important text-sm hover :underline mb-2" …" at bounding box center [110, 102] width 166 height 179
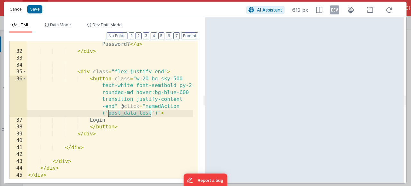
click at [15, 8] on button "Cancel" at bounding box center [15, 9] width 19 height 9
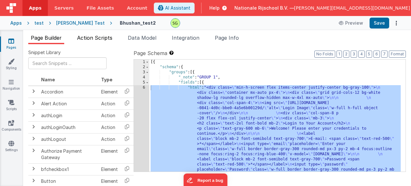
click at [109, 37] on span "Action Scripts" at bounding box center [94, 38] width 35 height 6
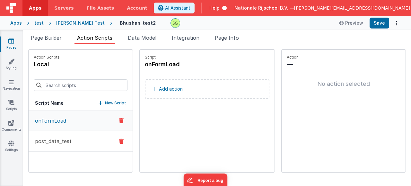
click at [71, 140] on button "post_data_test" at bounding box center [81, 141] width 104 height 21
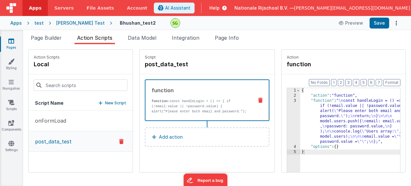
click at [287, 101] on div "3" at bounding box center [293, 121] width 13 height 46
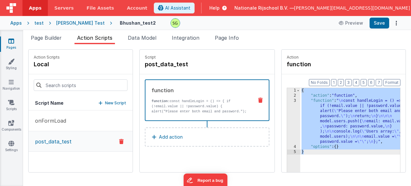
click at [287, 101] on div "3" at bounding box center [293, 121] width 13 height 46
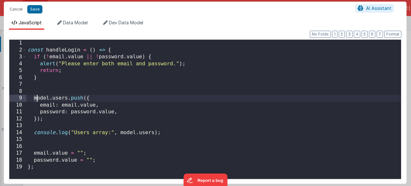
drag, startPoint x: 34, startPoint y: 96, endPoint x: 72, endPoint y: 119, distance: 44.3
click at [72, 119] on div "const handleLogin = ( ) => { if ( ! email . value || ! password . value ) { ale…" at bounding box center [213, 116] width 374 height 153
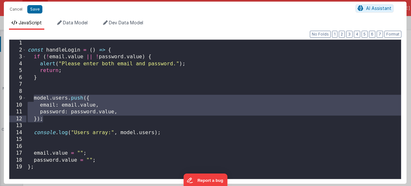
click at [64, 101] on div "const handleLogin = ( ) => { if ( ! email . value || ! password . value ) { ale…" at bounding box center [213, 116] width 374 height 153
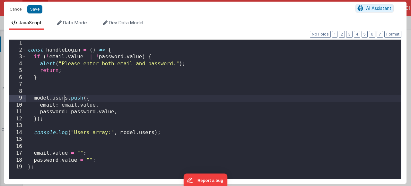
click at [64, 101] on div "const handleLogin = ( ) => { if ( ! email . value || ! password . value ) { ale…" at bounding box center [213, 116] width 374 height 153
click at [47, 120] on div "const handleLogin = ( ) => { if ( ! email . value || ! password . value ) { ale…" at bounding box center [213, 116] width 374 height 153
click at [14, 10] on button "Cancel" at bounding box center [15, 9] width 19 height 9
click at [19, 8] on button "Cancel" at bounding box center [15, 9] width 19 height 9
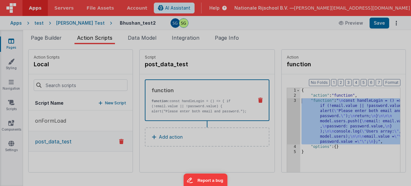
click at [19, 10] on div "Cancel Save AI Assistant" at bounding box center [205, 2] width 402 height 15
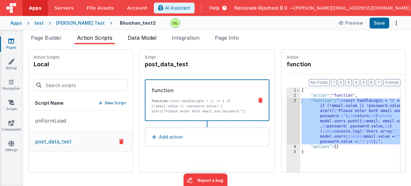
click at [143, 40] on span "Data Model" at bounding box center [142, 38] width 29 height 6
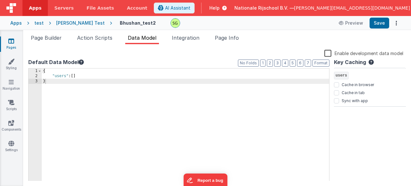
click at [88, 77] on div "{ "users" : [ ] }" at bounding box center [185, 130] width 287 height 123
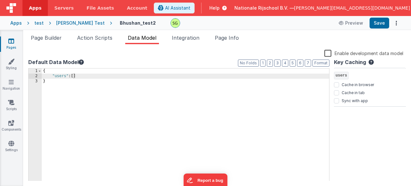
click at [75, 75] on div "{ "users" : [ ] }" at bounding box center [185, 130] width 287 height 123
click at [59, 36] on span "Page Builder" at bounding box center [46, 38] width 31 height 6
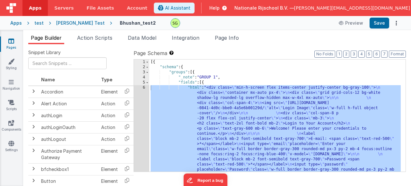
click at [144, 88] on div "6" at bounding box center [141, 159] width 15 height 149
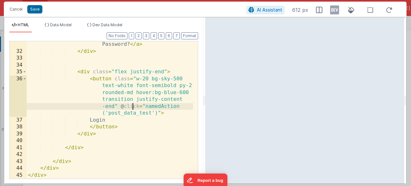
click at [131, 107] on div "< a href = "#" class = "text-sky-500 !important text-sm hover :underline mb-2" …" at bounding box center [110, 102] width 166 height 179
click at [153, 107] on div "< a href = "#" class = "text-sky-500 !important text-sm hover :underline mb-2" …" at bounding box center [110, 102] width 166 height 179
click at [130, 113] on div "< a href = "#" class = "text-sky-500 !important text-sm hover :underline mb-2" …" at bounding box center [110, 102] width 166 height 179
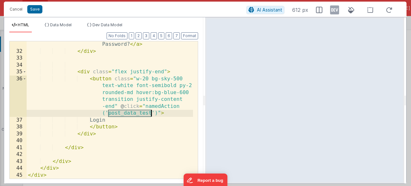
click at [130, 113] on div "< a href = "#" class = "text-sky-500 !important text-sm hover :underline mb-2" …" at bounding box center [110, 102] width 166 height 179
click at [15, 10] on button "Cancel" at bounding box center [15, 9] width 19 height 9
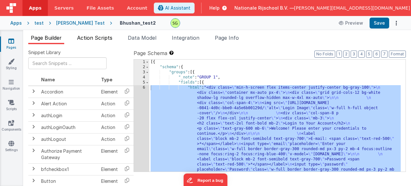
click at [92, 36] on span "Action Scripts" at bounding box center [94, 38] width 35 height 6
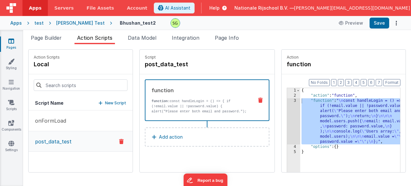
click at [287, 100] on div "3" at bounding box center [293, 121] width 13 height 46
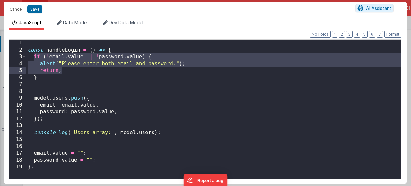
drag, startPoint x: 33, startPoint y: 56, endPoint x: 75, endPoint y: 74, distance: 45.0
click at [75, 74] on div "const handleLogin = ( ) => { if ( ! email . value || ! password . value ) { ale…" at bounding box center [213, 116] width 374 height 153
click at [77, 76] on div "const handleLogin = ( ) => { if ( ! email . value || ! password . value ) { ale…" at bounding box center [213, 116] width 374 height 153
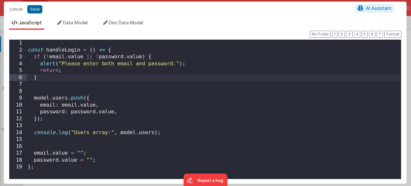
click at [146, 135] on div "const handleLogin = ( ) => { if ( ! email . value || ! password . value ) { ale…" at bounding box center [213, 116] width 374 height 153
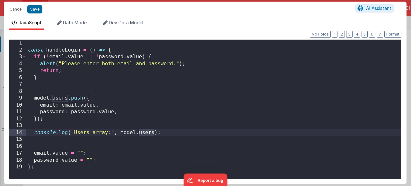
click at [146, 135] on div "const handleLogin = ( ) => { if ( ! email . value || ! password . value ) { ale…" at bounding box center [213, 116] width 374 height 153
click at [113, 158] on div "const handleLogin = ( ) => { if ( ! email . value || ! password . value ) { ale…" at bounding box center [213, 116] width 374 height 153
click at [121, 131] on div "const handleLogin = ( ) => { if ( ! email . value || ! password . value ) { ale…" at bounding box center [213, 116] width 374 height 153
click at [65, 117] on div "const handleLogin = ( ) => { if ( ! email . value || ! password . value ) { ale…" at bounding box center [213, 116] width 374 height 153
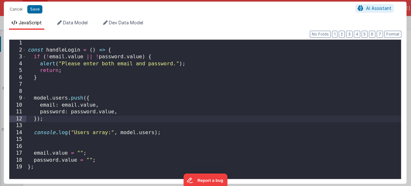
click at [43, 99] on div "const handleLogin = ( ) => { if ( ! email . value || ! password . value ) { ale…" at bounding box center [213, 116] width 374 height 153
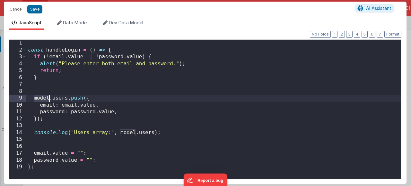
click at [43, 99] on div "const handleLogin = ( ) => { if ( ! email . value || ! password . value ) { ale…" at bounding box center [213, 116] width 374 height 153
click at [52, 99] on div "const handleLogin = ( ) => { if ( ! email . value || ! password . value ) { ale…" at bounding box center [213, 116] width 374 height 153
click at [47, 118] on div "const handleLogin = ( ) => { if ( ! email . value || ! password . value ) { ale…" at bounding box center [213, 116] width 374 height 153
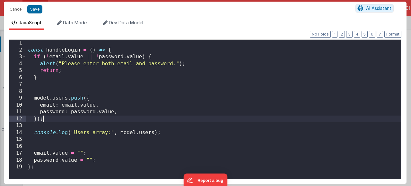
click at [92, 52] on div "const handleLogin = ( ) => { if ( ! email . value || ! password . value ) { ale…" at bounding box center [213, 116] width 374 height 153
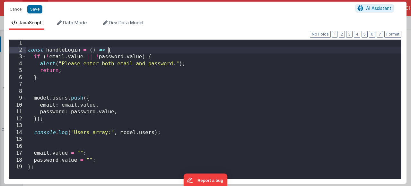
click at [108, 50] on div "const handleLogin = ( ) => { if ( ! email . value || ! password . value ) { ale…" at bounding box center [213, 116] width 374 height 153
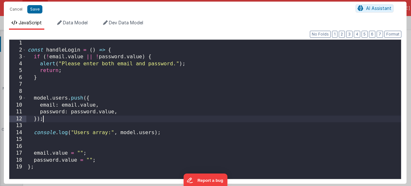
click at [57, 117] on div "const handleLogin = ( ) => { if ( ! email . value || ! password . value ) { ale…" at bounding box center [213, 116] width 374 height 153
click at [44, 101] on div "const handleLogin = ( ) => { if ( ! email . value || ! password . value ) { ale…" at bounding box center [213, 116] width 374 height 153
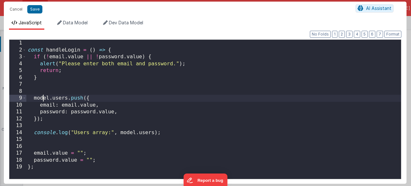
click at [44, 101] on div "const handleLogin = ( ) => { if ( ! email . value || ! password . value ) { ale…" at bounding box center [213, 116] width 374 height 153
click at [53, 99] on div "const handleLogin = ( ) => { if ( ! email . value || ! password . value ) { ale…" at bounding box center [213, 116] width 374 height 153
click at [44, 99] on div "const handleLogin = ( ) => { if ( ! email . value || ! password . value ) { ale…" at bounding box center [213, 116] width 374 height 153
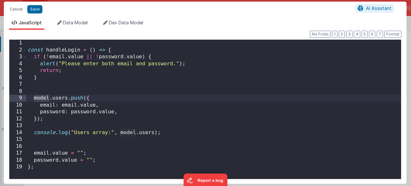
click at [51, 99] on div "const handleLogin = ( ) => { if ( ! email . value || ! password . value ) { ale…" at bounding box center [213, 116] width 374 height 153
click at [40, 99] on div "const handleLogin = ( ) => { if ( ! email . value || ! password . value ) { ale…" at bounding box center [213, 116] width 374 height 153
click at [57, 88] on div "const handleLogin = ( ) => { if ( ! email . value || ! password . value ) { ale…" at bounding box center [213, 116] width 374 height 153
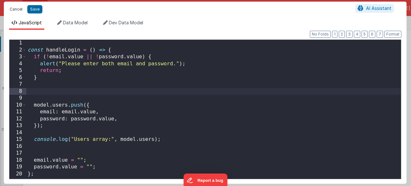
click at [13, 5] on button "Cancel" at bounding box center [15, 9] width 19 height 9
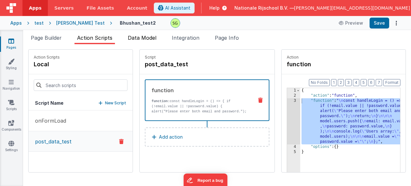
click at [158, 38] on li "Data Model" at bounding box center [142, 39] width 34 height 10
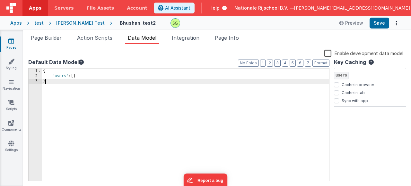
click at [51, 81] on div "{ "users" : [ ] }" at bounding box center [185, 130] width 287 height 123
click at [45, 72] on div "{ "users" : [ ] }" at bounding box center [185, 130] width 287 height 123
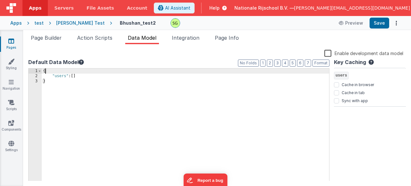
click at [49, 79] on div "{ "users" : [ ] }" at bounding box center [185, 130] width 287 height 123
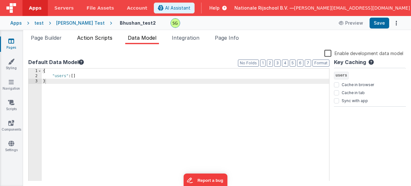
click at [91, 40] on span "Action Scripts" at bounding box center [94, 38] width 35 height 6
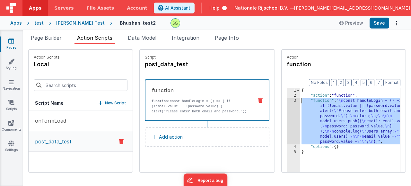
click at [287, 102] on div "3" at bounding box center [293, 121] width 13 height 46
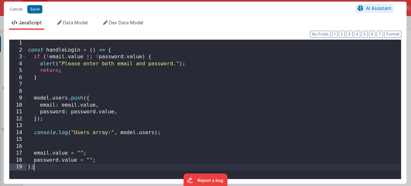
click at [52, 169] on div "const handleLogin = ( ) => { if ( ! email . value || ! password . value ) { ale…" at bounding box center [213, 116] width 374 height 153
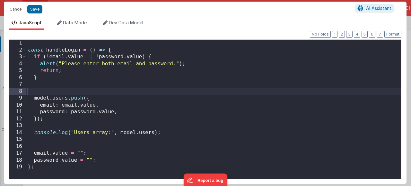
click at [43, 89] on div "const handleLogin = ( ) => { if ( ! email . value || ! password . value ) { ale…" at bounding box center [213, 116] width 374 height 153
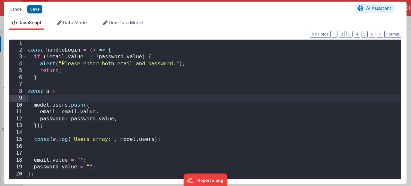
click at [70, 89] on div "const handleLogin = ( ) => { if ( ! email . value || ! password . value ) { ale…" at bounding box center [213, 116] width 374 height 153
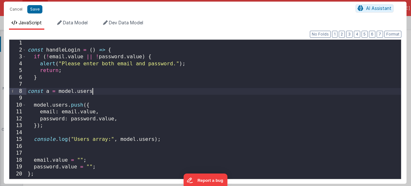
click at [48, 92] on div "const handleLogin = ( ) => { if ( ! email . value || ! password . value ) { ale…" at bounding box center [213, 116] width 374 height 153
click at [67, 92] on div "const handleLogin = ( ) => { if ( ! email . value || ! password . value ) { ale…" at bounding box center [213, 116] width 374 height 153
click at [79, 91] on div "const handleLogin = ( ) => { if ( ! email . value || ! password . value ) { ale…" at bounding box center [213, 116] width 374 height 153
click at [80, 91] on div "const handleLogin = ( ) => { if ( ! email . value || ! password . value ) { ale…" at bounding box center [213, 116] width 374 height 153
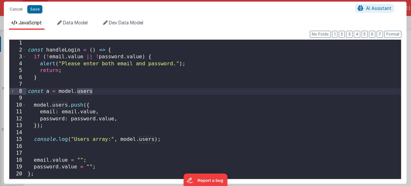
click at [59, 106] on div "const handleLogin = ( ) => { if ( ! email . value || ! password . value ) { ale…" at bounding box center [213, 116] width 374 height 153
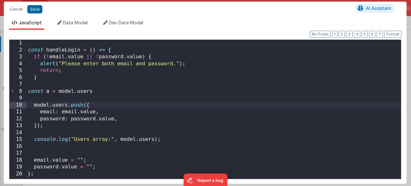
click at [37, 106] on div "const handleLogin = ( ) => { if ( ! email . value || ! password . value ) { ale…" at bounding box center [213, 116] width 374 height 153
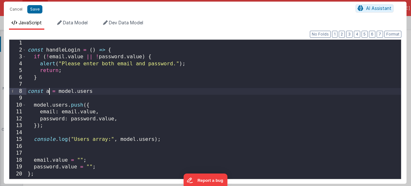
click at [48, 91] on div "const handleLogin = ( ) => { if ( ! email . value || ! password . value ) { ale…" at bounding box center [213, 116] width 374 height 153
click at [61, 93] on div "const handleLogin = ( ) => { if ( ! email . value || ! password . value ) { ale…" at bounding box center [213, 116] width 374 height 153
click at [95, 90] on div "const handleLogin = ( ) => { if ( ! email . value || ! password . value ) { ale…" at bounding box center [213, 116] width 374 height 153
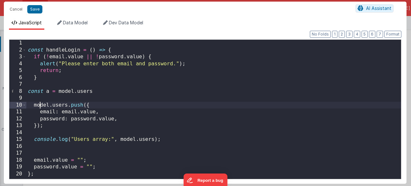
click at [40, 105] on div "const handleLogin = ( ) => { if ( ! email . value || ! password . value ) { ale…" at bounding box center [213, 116] width 374 height 153
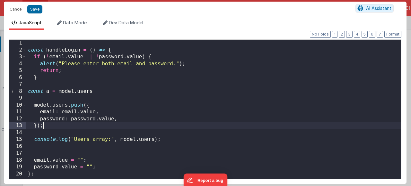
click at [54, 127] on div "const handleLogin = ( ) => { if ( ! email . value || ! password . value ) { ale…" at bounding box center [213, 116] width 374 height 153
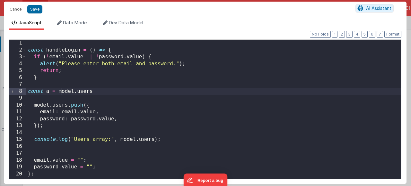
click at [60, 93] on div "const handleLogin = ( ) => { if ( ! email . value || ! password . value ) { ale…" at bounding box center [213, 116] width 374 height 153
click at [90, 91] on div "const handleLogin = ( ) => { if ( ! email . value || ! password . value ) { ale…" at bounding box center [213, 116] width 374 height 153
click at [58, 103] on div "const handleLogin = ( ) => { if ( ! email . value || ! password . value ) { ale…" at bounding box center [213, 116] width 374 height 153
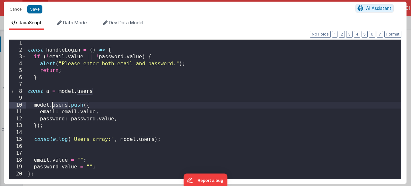
click at [58, 103] on div "const handleLogin = ( ) => { if ( ! email . value || ! password . value ) { ale…" at bounding box center [213, 116] width 374 height 153
click at [94, 104] on div "const handleLogin = ( ) => { if ( ! email . value || ! password . value ) { ale…" at bounding box center [213, 116] width 374 height 153
click at [88, 89] on div "const handleLogin = ( ) => { if ( ! email . value || ! password . value ) { ale…" at bounding box center [213, 116] width 374 height 153
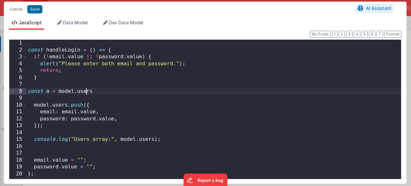
click at [88, 89] on div "const handleLogin = ( ) => { if ( ! email . value || ! password . value ) { ale…" at bounding box center [213, 116] width 374 height 153
click at [48, 93] on div "const handleLogin = ( ) => { if ( ! email . value || ! password . value ) { ale…" at bounding box center [213, 116] width 374 height 153
click at [62, 106] on div "const handleLogin = ( ) => { if ( ! email . value || ! password . value ) { ale…" at bounding box center [213, 116] width 374 height 153
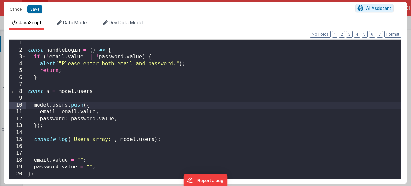
click at [62, 106] on div "const handleLogin = ( ) => { if ( ! email . value || ! password . value ) { ale…" at bounding box center [213, 116] width 374 height 153
click at [32, 90] on div "const handleLogin = ( ) => { if ( ! email . value || ! password . value ) { ale…" at bounding box center [213, 116] width 374 height 153
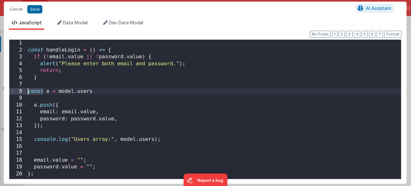
click at [32, 90] on div "const handleLogin = ( ) => { if ( ! email . value || ! password . value ) { ale…" at bounding box center [213, 116] width 374 height 153
click at [60, 94] on div "const handleLogin = ( ) => { if ( ! email . value || ! password . value ) { ale…" at bounding box center [213, 116] width 374 height 153
click at [78, 92] on div "const handleLogin = ( ) => { if ( ! email . value || ! password . value ) { ale…" at bounding box center [213, 116] width 374 height 153
click at [90, 92] on div "const handleLogin = ( ) => { if ( ! email . value || ! password . value ) { ale…" at bounding box center [213, 116] width 374 height 153
drag, startPoint x: 90, startPoint y: 92, endPoint x: 11, endPoint y: 92, distance: 79.2
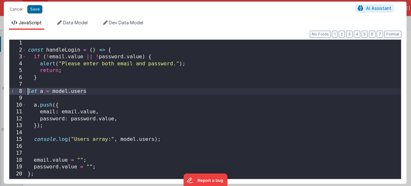
click at [11, 92] on div "1 2 3 4 5 6 7 8 9 10 11 12 13 14 15 16 17 18 19 20 const handleLogin = ( ) => {…" at bounding box center [205, 109] width 392 height 140
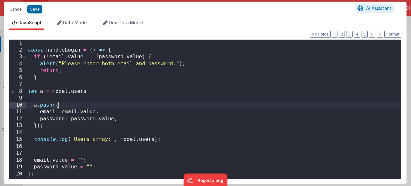
click at [64, 104] on div "const handleLogin = ( ) => { if ( ! email . value || ! password . value ) { ale…" at bounding box center [213, 116] width 374 height 153
click at [49, 114] on div "const handleLogin = ( ) => { if ( ! email . value || ! password . value ) { ale…" at bounding box center [213, 116] width 374 height 153
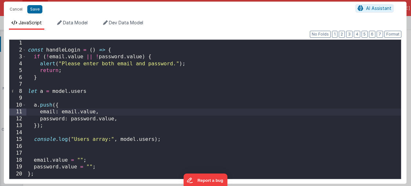
click at [63, 112] on div "const handleLogin = ( ) => { if ( ! email . value || ! password . value ) { ale…" at bounding box center [213, 116] width 374 height 153
click at [87, 113] on div "const handleLogin = ( ) => { if ( ! email . value || ! password . value ) { ale…" at bounding box center [213, 116] width 374 height 153
click at [91, 121] on div "const handleLogin = ( ) => { if ( ! email . value || ! password . value ) { ale…" at bounding box center [213, 116] width 374 height 153
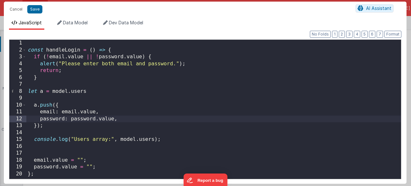
click at [101, 120] on div "const handleLogin = ( ) => { if ( ! email . value || ! password . value ) { ale…" at bounding box center [213, 116] width 374 height 153
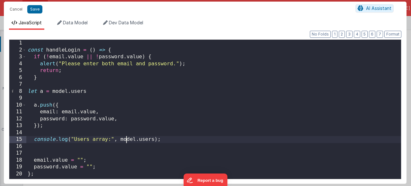
click at [125, 141] on div "const handleLogin = ( ) => { if ( ! email . value || ! password . value ) { ale…" at bounding box center [213, 116] width 374 height 153
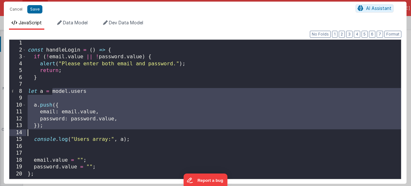
drag, startPoint x: 52, startPoint y: 91, endPoint x: 59, endPoint y: 132, distance: 42.0
click at [59, 132] on div "const handleLogin = ( ) => { if ( ! email . value || ! password . value ) { ale…" at bounding box center [213, 116] width 374 height 153
click at [57, 129] on div "const handleLogin = ( ) => { if ( ! email . value || ! password . value ) { ale…" at bounding box center [213, 116] width 374 height 153
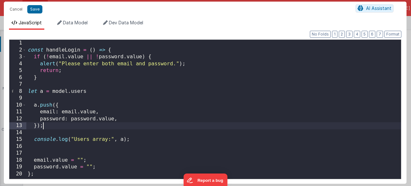
click at [74, 93] on div "const handleLogin = ( ) => { if ( ! email . value || ! password . value ) { ale…" at bounding box center [213, 116] width 374 height 153
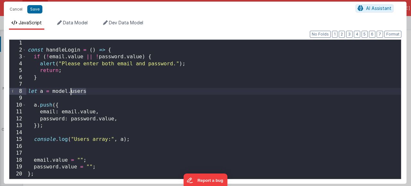
click at [74, 93] on div "const handleLogin = ( ) => { if ( ! email . value || ! password . value ) { ale…" at bounding box center [213, 116] width 374 height 153
click at [123, 142] on div "const handleLogin = ( ) => { if ( ! email . value || ! password . value ) { ale…" at bounding box center [213, 116] width 374 height 153
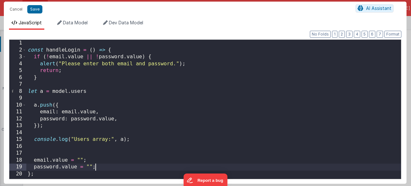
click at [106, 166] on div "const handleLogin = ( ) => { if ( ! email . value || ! password . value ) { ale…" at bounding box center [213, 116] width 374 height 153
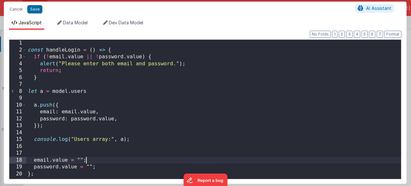
click at [99, 161] on div "const handleLogin = ( ) => { if ( ! email . value || ! password . value ) { ale…" at bounding box center [213, 116] width 374 height 153
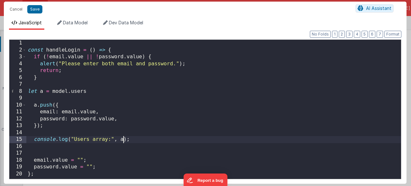
click at [123, 140] on div "const handleLogin = ( ) => { if ( ! email . value || ! password . value ) { ale…" at bounding box center [213, 116] width 374 height 153
click at [111, 168] on div "const handleLogin = ( ) => { if ( ! email . value || ! password . value ) { ale…" at bounding box center [213, 116] width 374 height 153
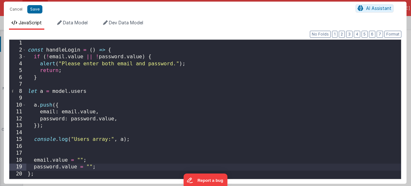
click at [103, 164] on div "const handleLogin = ( ) => { if ( ! email . value || ! password . value ) { ale…" at bounding box center [213, 116] width 374 height 153
click at [89, 162] on div "const handleLogin = ( ) => { if ( ! email . value || ! password . value ) { ale…" at bounding box center [213, 116] width 374 height 153
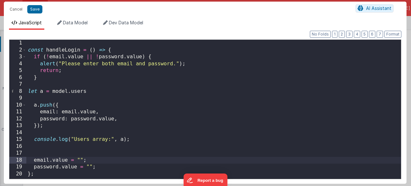
click at [110, 166] on div "const handleLogin = ( ) => { if ( ! email . value || ! password . value ) { ale…" at bounding box center [213, 116] width 374 height 153
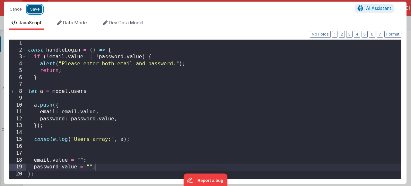
click at [34, 10] on button "Save" at bounding box center [34, 9] width 15 height 8
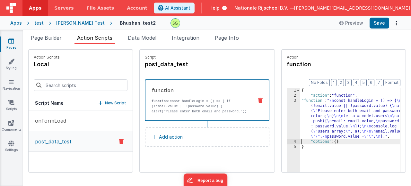
click at [287, 101] on div "3" at bounding box center [293, 118] width 13 height 41
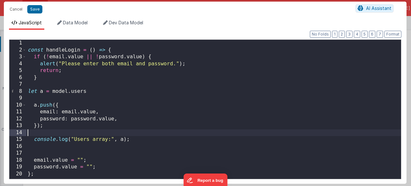
click at [82, 134] on div "const handleLogin = ( ) => { if ( ! email . value || ! password . value ) { ale…" at bounding box center [213, 116] width 374 height 153
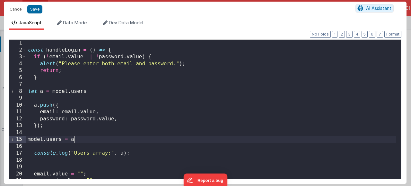
click at [28, 140] on div "const handleLogin = ( ) => { if ( ! email . value || ! password . value ) { ale…" at bounding box center [210, 116] width 369 height 153
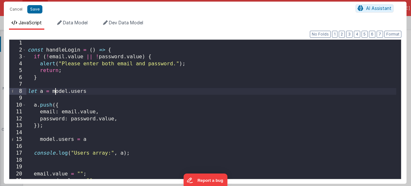
click at [56, 92] on div "const handleLogin = ( ) => { if ( ! email . value || ! password . value ) { ale…" at bounding box center [210, 116] width 369 height 153
click at [74, 90] on div "const handleLogin = ( ) => { if ( ! email . value || ! password . value ) { ale…" at bounding box center [210, 116] width 369 height 153
click at [46, 107] on div "const handleLogin = ( ) => { if ( ! email . value || ! password . value ) { ale…" at bounding box center [210, 116] width 369 height 153
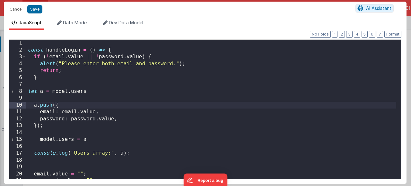
click at [92, 139] on div "const handleLogin = ( ) => { if ( ! email . value || ! password . value ) { ale…" at bounding box center [210, 116] width 369 height 153
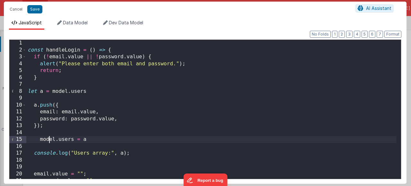
click at [49, 139] on div "const handleLogin = ( ) => { if ( ! email . value || ! password . value ) { ale…" at bounding box center [210, 116] width 369 height 153
click at [89, 140] on div "const handleLogin = ( ) => { if ( ! email . value || ! password . value ) { ale…" at bounding box center [210, 116] width 369 height 153
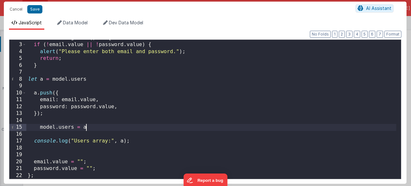
scroll to position [0, 0]
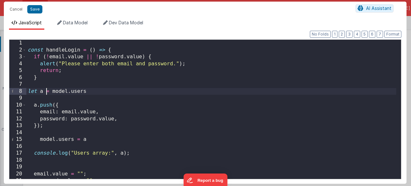
click at [45, 90] on div "const handleLogin = ( ) => { if ( ! email . value || ! password . value ) { ale…" at bounding box center [210, 116] width 369 height 153
click at [77, 92] on div "const handleLogin = ( ) => { if ( ! email . value || ! password . value ) { ale…" at bounding box center [210, 116] width 369 height 153
click at [86, 91] on div "const handleLogin = ( ) => { if ( ! email . value || ! password . value ) { ale…" at bounding box center [210, 116] width 369 height 153
click at [75, 102] on div "const handleLogin = ( ) => { if ( ! email . value || ! password . value ) { ale…" at bounding box center [210, 116] width 369 height 153
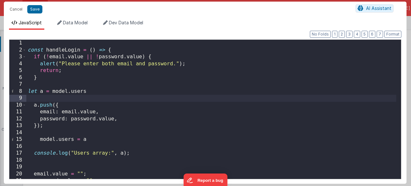
click at [75, 105] on div "const handleLogin = ( ) => { if ( ! email . value || ! password . value ) { ale…" at bounding box center [210, 116] width 369 height 153
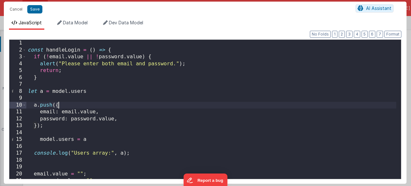
click at [33, 106] on div "const handleLogin = ( ) => { if ( ! email . value || ! password . value ) { ale…" at bounding box center [210, 116] width 369 height 153
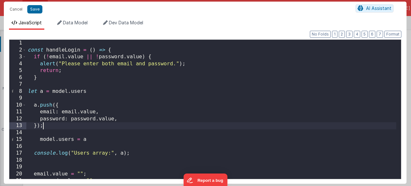
click at [52, 124] on div "const handleLogin = ( ) => { if ( ! email . value || ! password . value ) { ale…" at bounding box center [210, 116] width 369 height 153
click at [91, 141] on div "const handleLogin = ( ) => { if ( ! email . value || ! password . value ) { ale…" at bounding box center [210, 116] width 369 height 153
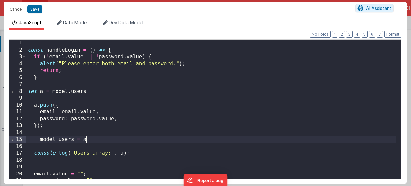
click at [40, 140] on div "const handleLogin = ( ) => { if ( ! email . value || ! password . value ) { ale…" at bounding box center [210, 116] width 369 height 153
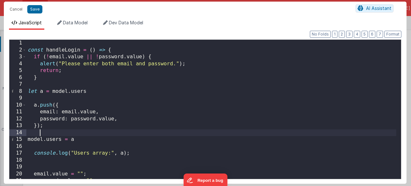
click at [100, 134] on div "const handleLogin = ( ) => { if ( ! email . value || ! password . value ) { ale…" at bounding box center [210, 116] width 369 height 153
click at [101, 140] on div "const handleLogin = ( ) => { if ( ! email . value || ! password . value ) { ale…" at bounding box center [210, 116] width 369 height 153
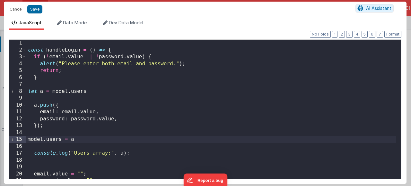
click at [124, 154] on div "const handleLogin = ( ) => { if ( ! email . value || ! password . value ) { ale…" at bounding box center [210, 116] width 369 height 153
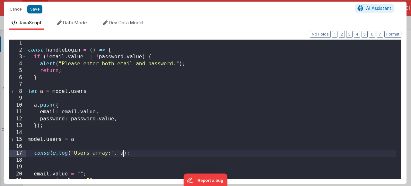
click at [77, 140] on div "const handleLogin = ( ) => { if ( ! email . value || ! password . value ) { ale…" at bounding box center [210, 116] width 369 height 153
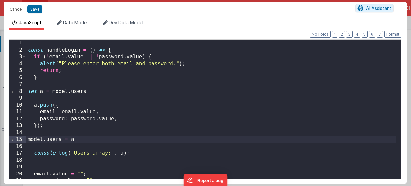
click at [47, 129] on div "const handleLogin = ( ) => { if ( ! email . value || ! password . value ) { ale…" at bounding box center [210, 116] width 369 height 153
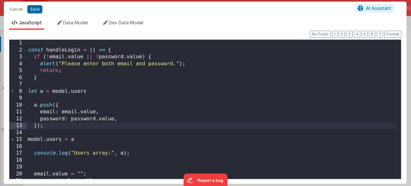
click at [37, 104] on div "const handleLogin = ( ) => { if ( ! email . value || ! password . value ) { ale…" at bounding box center [210, 116] width 369 height 153
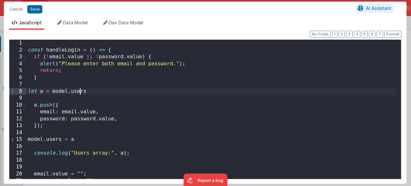
click at [79, 92] on div "const handleLogin = ( ) => { if ( ! email . value || ! password . value ) { ale…" at bounding box center [210, 116] width 369 height 153
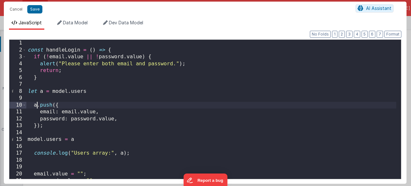
click at [38, 104] on div "const handleLogin = ( ) => { if ( ! email . value || ! password . value ) { ale…" at bounding box center [210, 116] width 369 height 153
click at [84, 142] on div "const handleLogin = ( ) => { if ( ! email . value || ! password . value ) { ale…" at bounding box center [210, 116] width 369 height 153
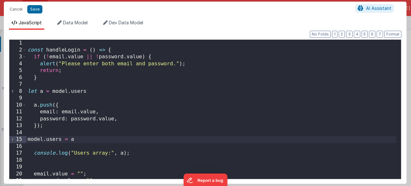
click at [63, 140] on div "const handleLogin = ( ) => { if ( ! email . value || ! password . value ) { ale…" at bounding box center [210, 116] width 369 height 153
click at [86, 141] on div "const handleLogin = ( ) => { if ( ! email . value || ! password . value ) { ale…" at bounding box center [210, 116] width 369 height 153
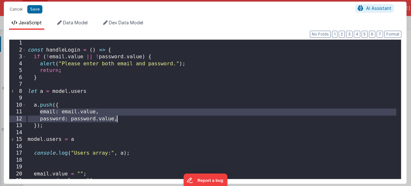
drag, startPoint x: 39, startPoint y: 113, endPoint x: 129, endPoint y: 119, distance: 90.1
click at [129, 119] on div "const handleLogin = ( ) => { if ( ! email . value || ! password . value ) { ale…" at bounding box center [210, 116] width 369 height 153
drag, startPoint x: 129, startPoint y: 119, endPoint x: 24, endPoint y: 111, distance: 104.9
click at [24, 111] on div "1 2 3 4 5 6 7 8 9 10 11 12 13 14 15 16 17 18 19 20 21 22 const handleLogin = ( …" at bounding box center [205, 109] width 392 height 140
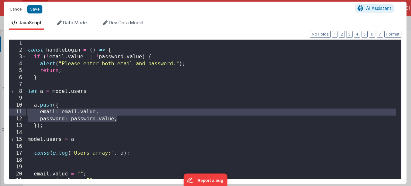
click at [41, 112] on div "const handleLogin = ( ) => { if ( ! email . value || ! password . value ) { ale…" at bounding box center [210, 116] width 369 height 153
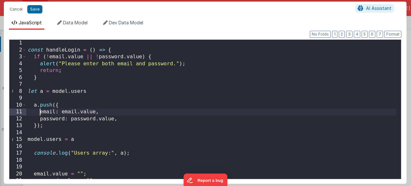
click at [40, 112] on div "const handleLogin = ( ) => { if ( ! email . value || ! password . value ) { ale…" at bounding box center [210, 116] width 369 height 153
click at [40, 118] on div "const handleLogin = ( ) => { if ( ! email . value || ! password . value ) { ale…" at bounding box center [210, 116] width 369 height 153
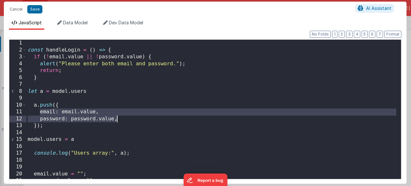
drag, startPoint x: 40, startPoint y: 113, endPoint x: 119, endPoint y: 121, distance: 79.3
click at [119, 121] on div "const handleLogin = ( ) => { if ( ! email . value || ! password . value ) { ale…" at bounding box center [210, 116] width 369 height 153
drag, startPoint x: 124, startPoint y: 120, endPoint x: 26, endPoint y: 114, distance: 97.6
click at [26, 114] on div "const handleLogin = ( ) => { if ( ! email . value || ! password . value ) { ale…" at bounding box center [210, 116] width 369 height 153
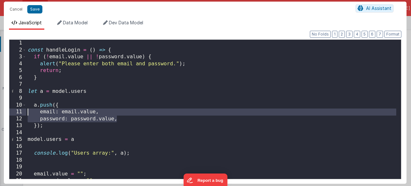
click at [38, 114] on div "const handleLogin = ( ) => { if ( ! email . value || ! password . value ) { ale…" at bounding box center [210, 116] width 369 height 153
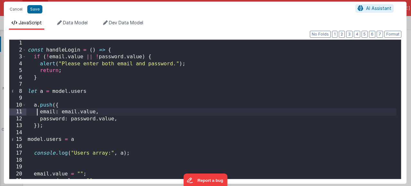
click at [119, 118] on div "const handleLogin = ( ) => { if ( ! email . value || ! password . value ) { ale…" at bounding box center [210, 116] width 369 height 153
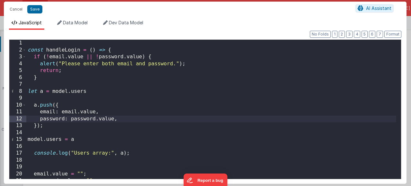
click at [51, 94] on div "const handleLogin = ( ) => { if ( ! email . value || ! password . value ) { ale…" at bounding box center [210, 116] width 369 height 153
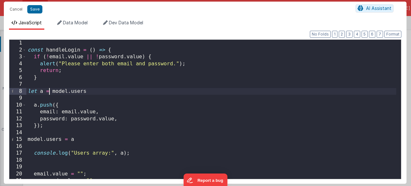
click at [68, 104] on div "const handleLogin = ( ) => { if ( ! email . value || ! password . value ) { ale…" at bounding box center [210, 116] width 369 height 153
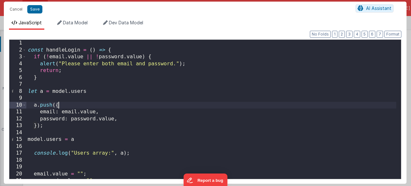
click at [120, 119] on div "const handleLogin = ( ) => { if ( ! email . value || ! password . value ) { ale…" at bounding box center [210, 116] width 369 height 153
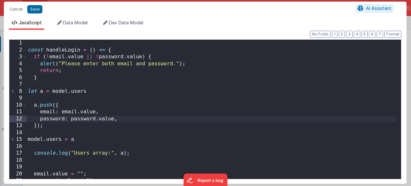
click at [76, 141] on div "const handleLogin = ( ) => { if ( ! email . value || ! password . value ) { ale…" at bounding box center [210, 116] width 369 height 153
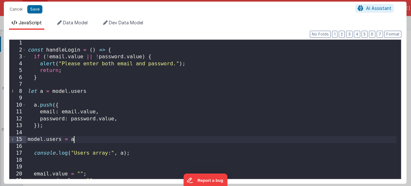
click at [38, 106] on div "const handleLogin = ( ) => { if ( ! email . value || ! password . value ) { ale…" at bounding box center [210, 116] width 369 height 153
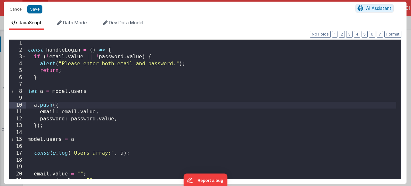
click at [80, 142] on div "const handleLogin = ( ) => { if ( ! email . value || ! password . value ) { ale…" at bounding box center [210, 116] width 369 height 153
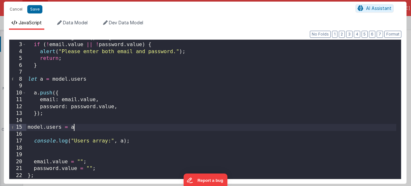
scroll to position [12, 0]
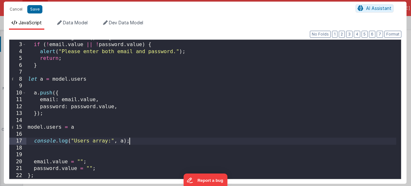
click at [135, 142] on div "const handleLogin = ( ) => { if ( ! email . value || ! password . value ) { ale…" at bounding box center [210, 111] width 369 height 153
click at [32, 142] on div "const handleLogin = ( ) => { if ( ! email . value || ! password . value ) { ale…" at bounding box center [210, 111] width 369 height 153
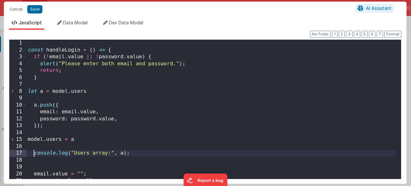
scroll to position [0, 0]
click at [135, 153] on div "const handleLogin = ( ) => { if ( ! email . value || ! password . value ) { ale…" at bounding box center [210, 116] width 369 height 153
click at [34, 154] on div "const handleLogin = ( ) => { if ( ! email . value || ! password . value ) { ale…" at bounding box center [210, 116] width 369 height 153
click at [140, 153] on div "const handleLogin = ( ) => { if ( ! email . value || ! password . value ) { ale…" at bounding box center [210, 116] width 369 height 153
click at [33, 10] on button "Save" at bounding box center [34, 9] width 15 height 8
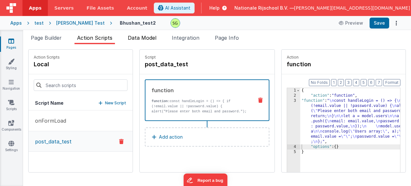
click at [135, 39] on span "Data Model" at bounding box center [142, 38] width 29 height 6
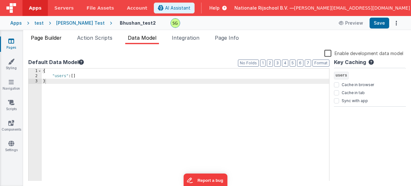
click at [59, 36] on span "Page Builder" at bounding box center [46, 38] width 31 height 6
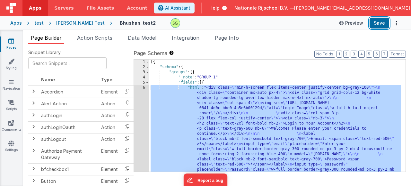
click at [380, 25] on button "Save" at bounding box center [379, 23] width 20 height 11
click at [145, 89] on div "6" at bounding box center [141, 159] width 15 height 149
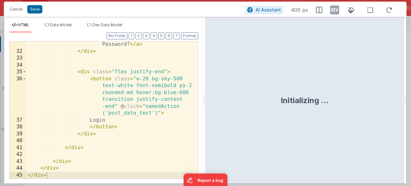
scroll to position [448, 0]
click at [123, 114] on div "< a href = "#" class = "text-sky-500 !important text-sm hover :underline mb-2" …" at bounding box center [110, 102] width 166 height 179
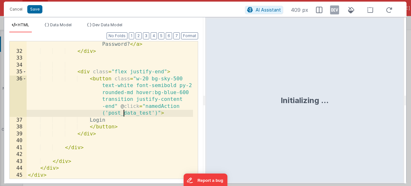
click at [123, 114] on div "< a href = "#" class = "text-sky-500 !important text-sm hover :underline mb-2" …" at bounding box center [110, 102] width 166 height 179
click at [143, 114] on div "< a href = "#" class = "text-sky-500 !important text-sm hover :underline mb-2" …" at bounding box center [110, 102] width 166 height 179
click at [137, 122] on div "< a href = "#" class = "text-sky-500 !important text-sm hover :underline mb-2" …" at bounding box center [110, 102] width 166 height 179
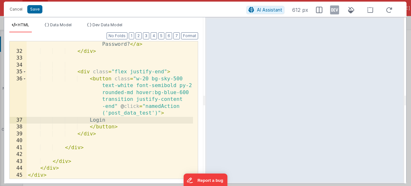
click at [143, 113] on div "< a href = "#" class = "text-sky-500 !important text-sm hover :underline mb-2" …" at bounding box center [110, 102] width 166 height 179
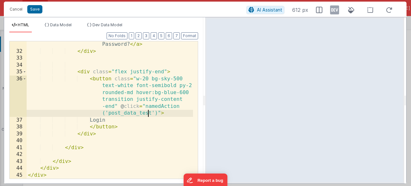
click at [148, 114] on div "< a href = "#" class = "text-sky-500 !important text-sm hover :underline mb-2" …" at bounding box center [110, 102] width 166 height 179
click at [150, 114] on div "< a href = "#" class = "text-sky-500 !important text-sm hover :underline mb-2" …" at bounding box center [110, 102] width 166 height 179
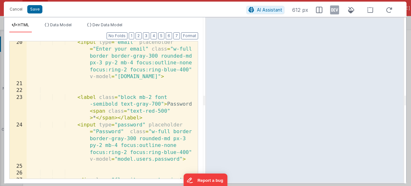
scroll to position [237, 0]
click at [144, 160] on div "< input type = "email" placeholder = "Enter your email" class = "w-full border …" at bounding box center [110, 135] width 166 height 193
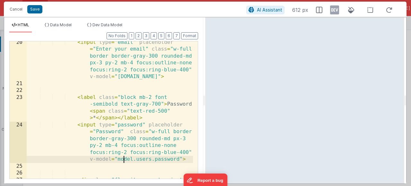
click at [124, 158] on div "< input type = "email" placeholder = "Enter your email" class = "w-full border …" at bounding box center [110, 135] width 166 height 193
click at [150, 160] on div "< input type = "email" placeholder = "Enter your email" class = "w-full border …" at bounding box center [110, 135] width 166 height 193
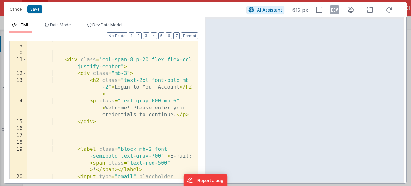
scroll to position [0, 0]
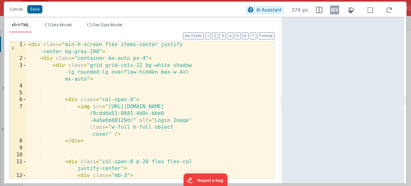
drag, startPoint x: 204, startPoint y: 64, endPoint x: 282, endPoint y: 73, distance: 78.2
click at [282, 73] on html "Cancel Save AI Assistant 374 px HTML Data Model Dev Data Model Format 7 6 5 4 3…" at bounding box center [205, 93] width 411 height 186
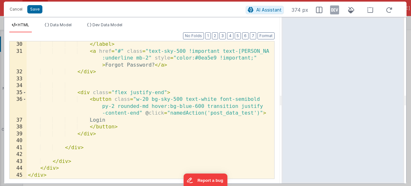
scroll to position [290, 0]
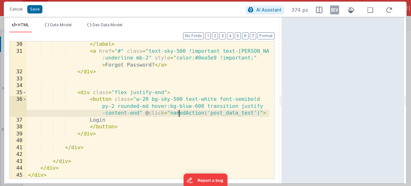
click at [179, 116] on div "</ label > < a href = "#" class = "text-sky-500 !important text-sm hover :under…" at bounding box center [148, 116] width 242 height 151
click at [225, 115] on div "</ label > < a href = "#" class = "text-sky-500 !important text-sm hover :under…" at bounding box center [148, 116] width 242 height 151
click at [212, 114] on div "</ label > < a href = "#" class = "text-sky-500 !important text-sm hover :under…" at bounding box center [148, 116] width 242 height 151
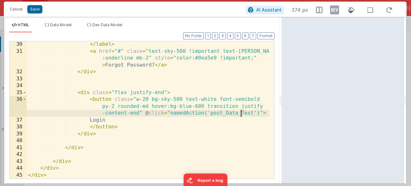
click at [242, 115] on div "</ label > < a href = "#" class = "text-sky-500 !important text-sm hover :under…" at bounding box center [148, 116] width 242 height 151
click at [37, 11] on button "Save" at bounding box center [34, 9] width 15 height 8
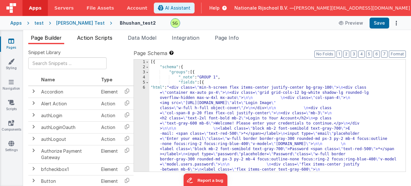
click at [106, 39] on span "Action Scripts" at bounding box center [94, 38] width 35 height 6
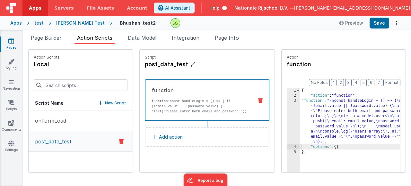
click at [174, 62] on h4 "post_data_test" at bounding box center [193, 64] width 96 height 9
click at [158, 65] on input "post_data_test" at bounding box center [177, 64] width 64 height 9
type input "postDataTest"
click at [213, 64] on icon at bounding box center [215, 65] width 4 height 8
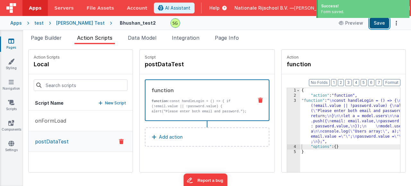
click at [374, 26] on button "Save" at bounding box center [379, 23] width 20 height 11
drag, startPoint x: 377, startPoint y: 27, endPoint x: 270, endPoint y: 3, distance: 109.8
click at [377, 27] on button "Save" at bounding box center [379, 23] width 20 height 11
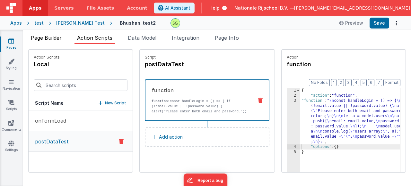
click at [39, 38] on span "Page Builder" at bounding box center [46, 38] width 31 height 6
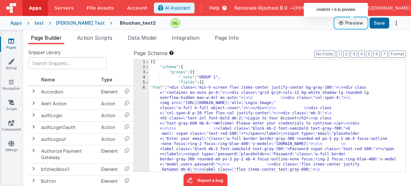
click at [353, 27] on button "Preview" at bounding box center [351, 23] width 32 height 10
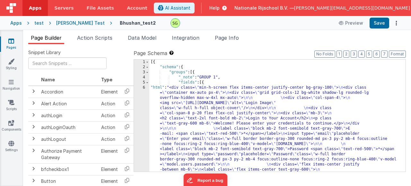
click at [143, 89] on div "6" at bounding box center [141, 146] width 15 height 123
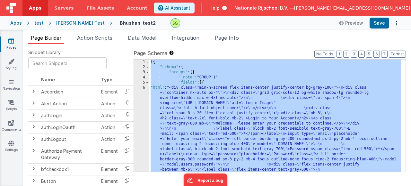
click at [143, 89] on div "6" at bounding box center [141, 146] width 15 height 123
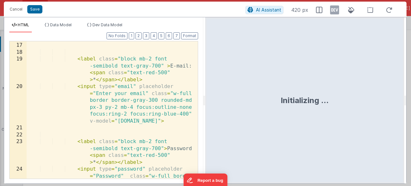
scroll to position [192, 0]
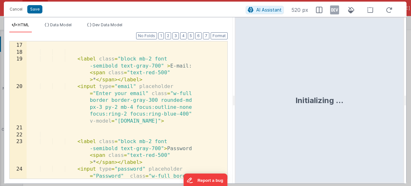
drag, startPoint x: 203, startPoint y: 101, endPoint x: 234, endPoint y: 102, distance: 31.2
click at [234, 102] on html "Cancel Save AI Assistant 520 px HTML Data Model Dev Data Model Format 7 6 5 4 3…" at bounding box center [205, 93] width 411 height 186
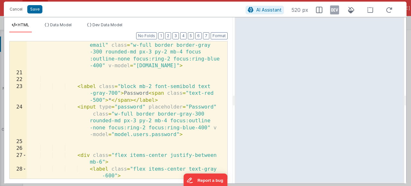
scroll to position [213, 0]
click at [142, 68] on div "< input type = "email" placeholder = "Enter your email" class = "w-full border …" at bounding box center [125, 128] width 196 height 186
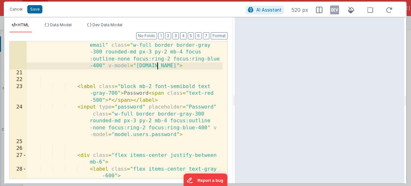
click at [158, 67] on div "< input type = "email" placeholder = "Enter your email" class = "w-full border …" at bounding box center [125, 128] width 196 height 186
click at [177, 69] on div "< input type = "email" placeholder = "Enter your email" class = "w-full border …" at bounding box center [125, 128] width 196 height 186
click at [157, 67] on div "< input type = "email" placeholder = "Enter your email" class = "w-full border …" at bounding box center [125, 128] width 196 height 186
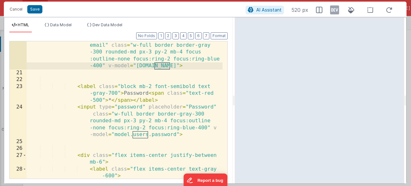
click at [140, 64] on div "< input type = "email" placeholder = "Enter your email" class = "w-full border …" at bounding box center [125, 128] width 196 height 186
click at [159, 66] on div "< input type = "email" placeholder = "Enter your email" class = "w-full border …" at bounding box center [125, 128] width 196 height 186
click at [179, 68] on div "< input type = "email" placeholder = "Enter your email" class = "w-full border …" at bounding box center [125, 128] width 196 height 186
click at [185, 64] on div "< input type = "email" placeholder = "Enter your email" class = "w-full border …" at bounding box center [125, 128] width 196 height 186
click at [183, 65] on div "< input type = "email" placeholder = "Enter your email" class = "w-full border …" at bounding box center [125, 128] width 196 height 186
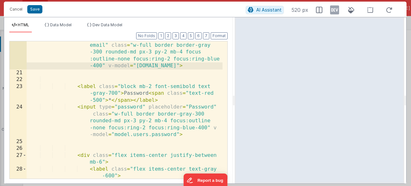
click at [183, 65] on div "< input type = "email" placeholder = "Enter your email" class = "w-full border …" at bounding box center [125, 128] width 196 height 186
click at [165, 66] on div "< input type = "email" placeholder = "Enter your email" class = "w-full border …" at bounding box center [125, 128] width 196 height 186
click at [136, 68] on div "< input type = "email" placeholder = "Enter your email" class = "w-full border …" at bounding box center [125, 128] width 196 height 186
click at [165, 68] on div "< input type = "email" placeholder = "Enter your email" class = "w-full border …" at bounding box center [125, 128] width 196 height 186
click at [184, 68] on div "< input type = "email" placeholder = "Enter your email" class = "w-full border …" at bounding box center [125, 128] width 196 height 186
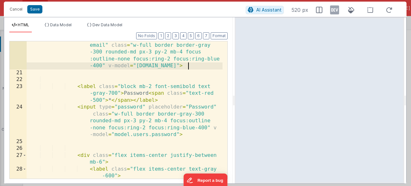
click at [187, 68] on div "< input type = "email" placeholder = "Enter your email" class = "w-full border …" at bounding box center [125, 128] width 196 height 186
click at [169, 67] on div "< input type = "email" placeholder = "Enter your email" class = "w-full border …" at bounding box center [125, 128] width 196 height 186
click at [175, 68] on div "< input type = "email" placeholder = "Enter your email" class = "w-full border …" at bounding box center [125, 128] width 196 height 186
click at [159, 68] on div "< input type = "email" placeholder = "Enter your email" class = "w-full border …" at bounding box center [125, 128] width 196 height 186
click at [144, 66] on div "< input type = "email" placeholder = "Enter your email" class = "w-full border …" at bounding box center [125, 128] width 196 height 186
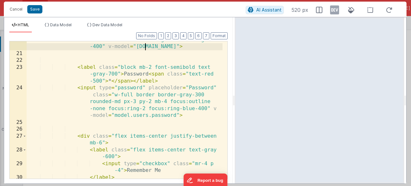
scroll to position [194, 0]
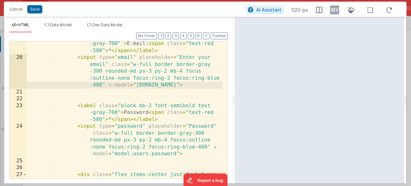
click at [179, 88] on div "< label class = "block mb-2 font-semibold text -gray-700" > E-mail: < span clas…" at bounding box center [125, 120] width 196 height 172
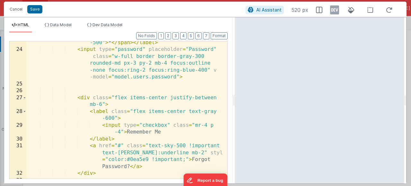
scroll to position [252, 0]
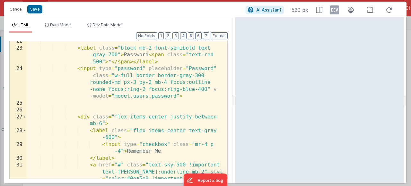
click at [143, 97] on div "< label class = "block mb-2 font-semibold text -gray-700" > Password < span cla…" at bounding box center [125, 124] width 196 height 172
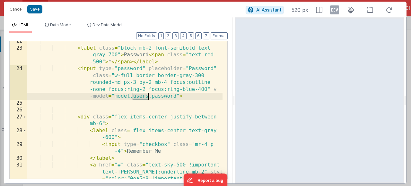
click at [143, 97] on div "< label class = "block mb-2 font-semibold text -gray-700" > Password < span cla…" at bounding box center [125, 124] width 196 height 172
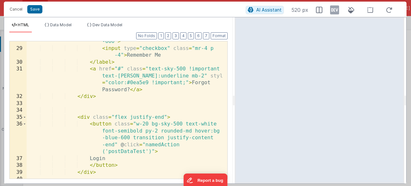
scroll to position [386, 0]
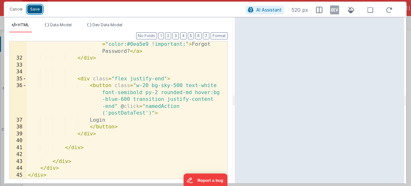
click at [33, 9] on button "Save" at bounding box center [34, 9] width 15 height 8
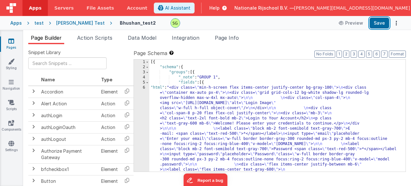
drag, startPoint x: 377, startPoint y: 21, endPoint x: 253, endPoint y: 17, distance: 123.5
click at [377, 21] on button "Save" at bounding box center [379, 23] width 20 height 11
click at [375, 24] on button "Save" at bounding box center [379, 23] width 20 height 11
click at [144, 88] on div "6" at bounding box center [141, 146] width 15 height 123
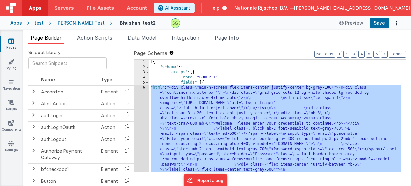
click at [144, 88] on div "6" at bounding box center [141, 146] width 15 height 123
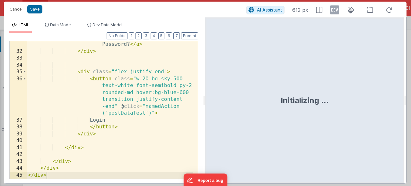
scroll to position [448, 0]
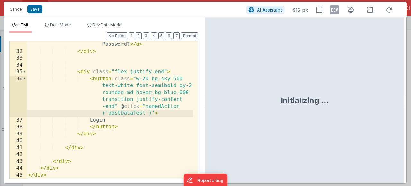
click at [123, 117] on div "< a href = "#" class = "text-sky-500 !important text-[PERSON_NAME] :underline m…" at bounding box center [110, 102] width 166 height 179
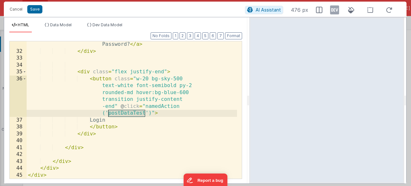
drag, startPoint x: 233, startPoint y: 102, endPoint x: 249, endPoint y: 102, distance: 16.0
click at [249, 102] on html "Cancel Save AI Assistant 476 px HTML Data Model Dev Data Model Format 7 6 5 4 3…" at bounding box center [205, 93] width 411 height 186
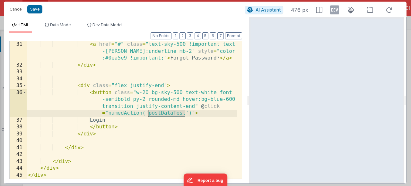
click at [185, 113] on div "< a href = "#" class = "text-sky-500 !important text -sm hover:underline mb-2" …" at bounding box center [132, 123] width 210 height 165
click at [127, 116] on div "< a href = "#" class = "text-sky-500 !important text -sm hover:underline mb-2" …" at bounding box center [132, 123] width 210 height 165
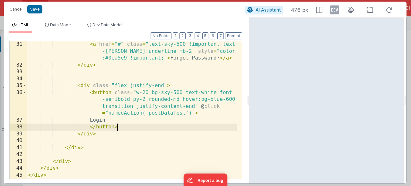
click at [149, 124] on div "< a href = "#" class = "text-sky-500 !important text -sm hover:underline mb-2" …" at bounding box center [132, 123] width 210 height 165
click at [137, 114] on div "< a href = "#" class = "text-sky-500 !important text -sm hover:underline mb-2" …" at bounding box center [132, 123] width 210 height 165
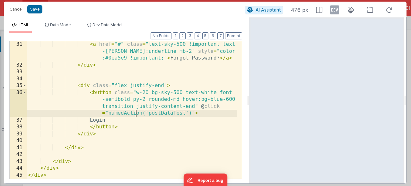
click at [137, 114] on div "< a href = "#" class = "text-sky-500 !important text -sm hover:underline mb-2" …" at bounding box center [132, 123] width 210 height 165
click at [192, 114] on div "< a href = "#" class = "text-sky-500 !important text -sm hover:underline mb-2" …" at bounding box center [132, 123] width 210 height 165
click at [131, 117] on div "< a href = "#" class = "text-sky-500 !important text -sm hover:underline mb-2" …" at bounding box center [132, 123] width 210 height 165
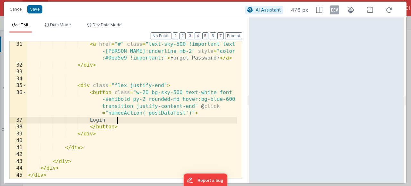
click at [128, 113] on div "< a href = "#" class = "text-sky-500 !important text -sm hover:underline mb-2" …" at bounding box center [132, 123] width 210 height 165
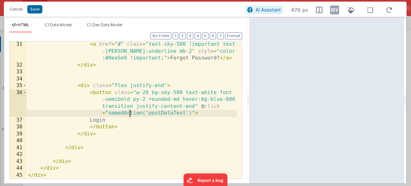
click at [128, 113] on div "< a href = "#" class = "text-sky-500 !important text -sm hover:underline mb-2" …" at bounding box center [132, 123] width 210 height 165
click at [145, 115] on div "< a href = "#" class = "text-sky-500 !important text -sm hover:underline mb-2" …" at bounding box center [132, 123] width 210 height 165
click at [137, 112] on div "< a href = "#" class = "text-sky-500 !important text -sm hover:underline mb-2" …" at bounding box center [132, 123] width 210 height 165
click at [200, 116] on div "< a href = "#" class = "text-sky-500 !important text -sm hover:underline mb-2" …" at bounding box center [132, 123] width 210 height 165
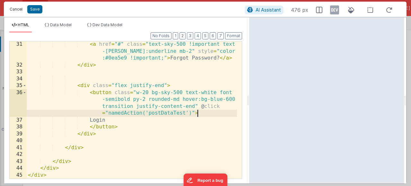
click at [21, 7] on button "Cancel" at bounding box center [15, 9] width 19 height 9
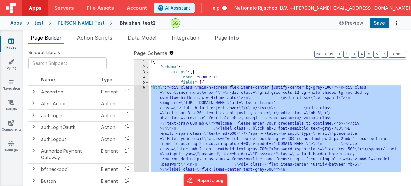
click at [13, 24] on div "Apps" at bounding box center [16, 23] width 12 height 6
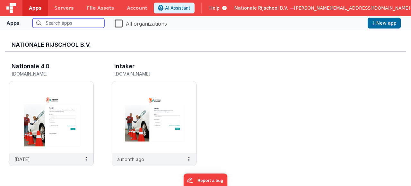
scroll to position [1, 0]
click at [37, 7] on span "Apps" at bounding box center [35, 8] width 13 height 6
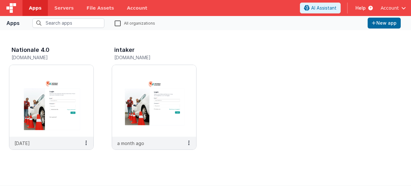
click at [88, 25] on input "text" at bounding box center [68, 23] width 72 height 10
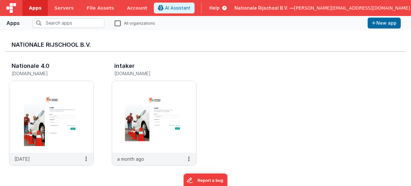
scroll to position [1, 0]
click at [13, 26] on div "Apps" at bounding box center [12, 23] width 13 height 8
click at [12, 11] on img at bounding box center [11, 8] width 10 height 10
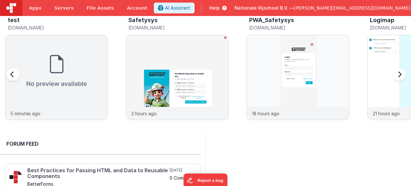
scroll to position [31, 0]
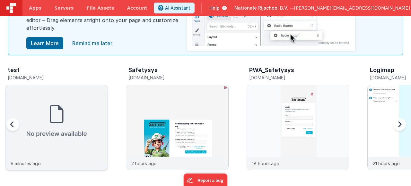
click at [83, 112] on img at bounding box center [56, 121] width 102 height 72
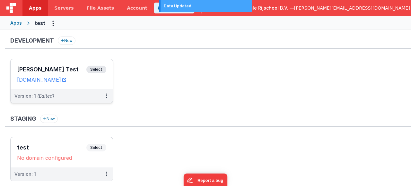
click at [99, 67] on span "Select" at bounding box center [96, 70] width 20 height 8
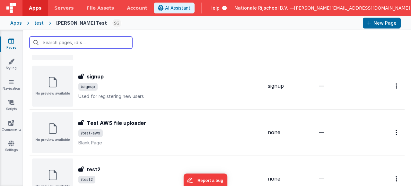
scroll to position [1122, 0]
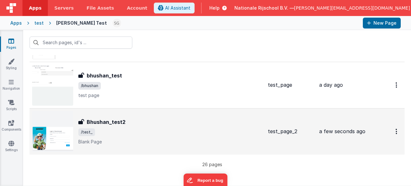
click at [157, 120] on div "Bhushan_test2" at bounding box center [170, 122] width 184 height 8
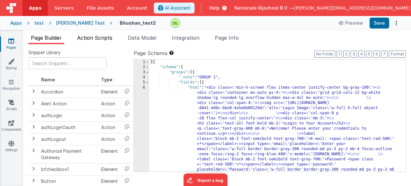
click at [90, 40] on span "Action Scripts" at bounding box center [94, 38] width 35 height 6
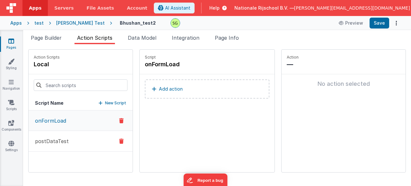
click at [71, 147] on button "postDataTest" at bounding box center [81, 141] width 104 height 21
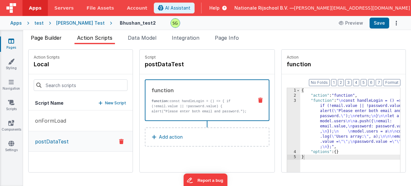
click at [51, 38] on span "Page Builder" at bounding box center [46, 38] width 31 height 6
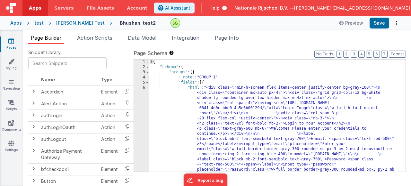
click at [144, 88] on div "6" at bounding box center [141, 159] width 15 height 149
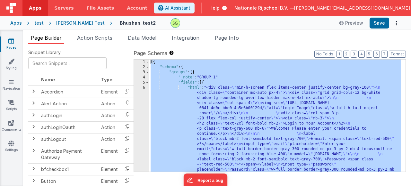
click at [144, 88] on div "6" at bounding box center [141, 159] width 15 height 149
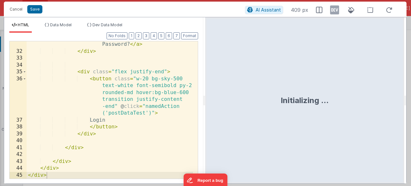
scroll to position [448, 0]
click at [120, 113] on div "< a href = "#" class = "text-sky-500 !important text-[PERSON_NAME] :underline m…" at bounding box center [110, 102] width 166 height 179
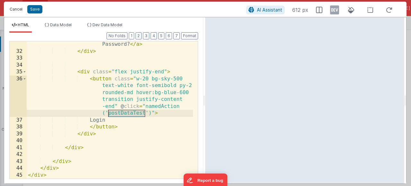
click at [19, 12] on button "Cancel" at bounding box center [15, 9] width 19 height 9
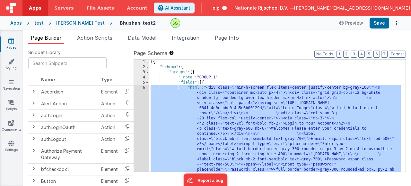
click at [94, 36] on span "Action Scripts" at bounding box center [94, 38] width 35 height 6
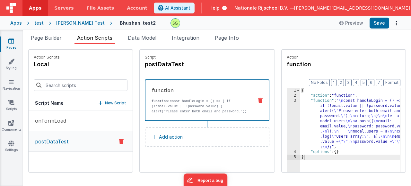
click at [287, 102] on div "3" at bounding box center [293, 123] width 13 height 51
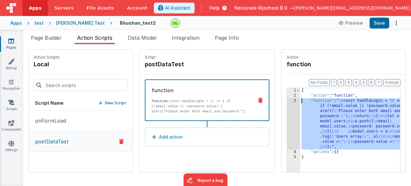
click at [287, 102] on div "3" at bounding box center [293, 123] width 13 height 51
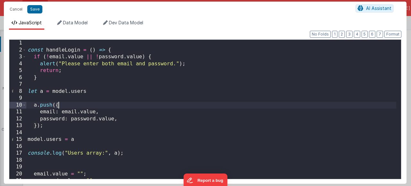
scroll to position [0, 0]
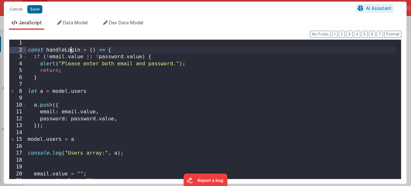
click at [71, 50] on div "const handleLogin = ( ) => { if ( ! email . value || ! password . value ) { ale…" at bounding box center [210, 116] width 369 height 153
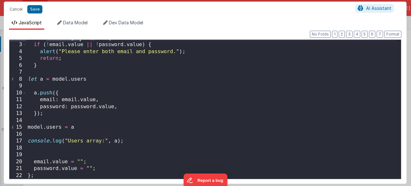
scroll to position [12, 0]
click at [60, 172] on div "const handleLogin = ( ) => { if ( ! email . value || ! password . value ) { ale…" at bounding box center [210, 111] width 369 height 153
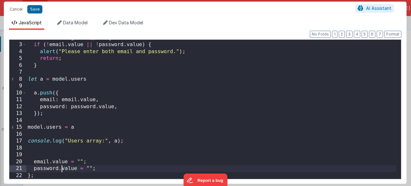
click at [54, 175] on div "const handleLogin = ( ) => { if ( ! email . value || ! password . value ) { ale…" at bounding box center [210, 111] width 369 height 153
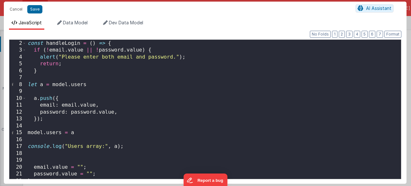
scroll to position [0, 0]
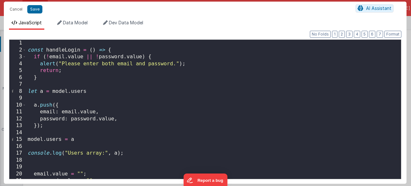
click at [66, 51] on div "const handleLogin = ( ) => { if ( ! email . value || ! password . value ) { ale…" at bounding box center [210, 116] width 369 height 153
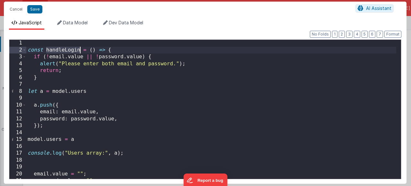
scroll to position [26, 0]
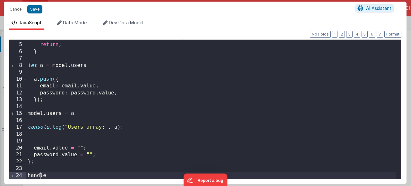
click at [38, 175] on div "alert ( "Please enter both email and password." ) ; return ; } let a = model . …" at bounding box center [210, 111] width 369 height 153
click at [33, 11] on button "Save" at bounding box center [34, 9] width 15 height 8
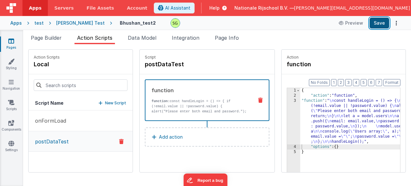
click at [383, 20] on button "Save" at bounding box center [379, 23] width 20 height 11
click at [287, 101] on div "3" at bounding box center [293, 121] width 13 height 46
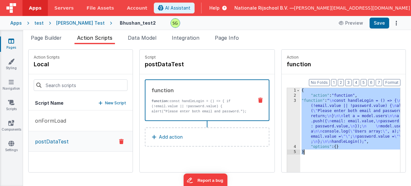
click at [287, 101] on div "3" at bounding box center [293, 121] width 13 height 46
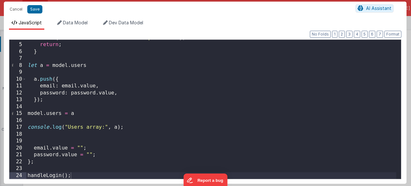
click at [82, 172] on div "alert ( "Please enter both email and password." ) ; return ; } let a = model . …" at bounding box center [210, 111] width 369 height 153
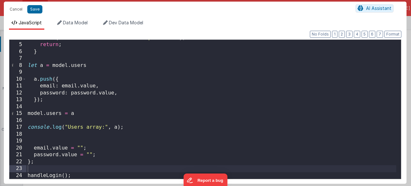
click at [80, 180] on div "Format 7 6 5 4 3 2 1 No Folds 4 5 6 7 8 9 10 11 12 13 14 15 16 17 18 19 20 21 2…" at bounding box center [205, 107] width 402 height 154
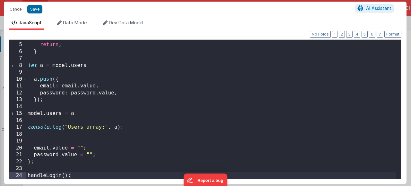
click at [76, 176] on div "alert ( "Please enter both email and password." ) ; return ; } let a = model . …" at bounding box center [210, 111] width 369 height 153
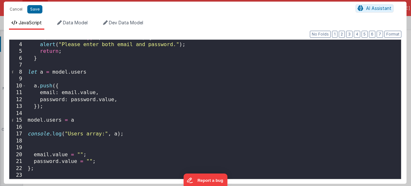
scroll to position [0, 0]
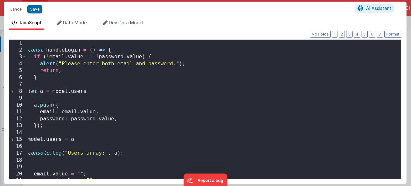
click at [50, 48] on div "const handleLogin = ( ) => { if ( ! email . value || ! password . value ) { ale…" at bounding box center [210, 116] width 369 height 153
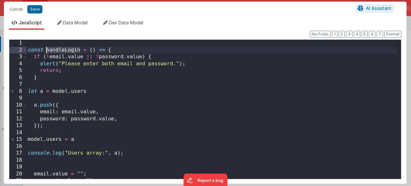
click at [50, 48] on div "const handleLogin = ( ) => { if ( ! email . value || ! password . value ) { ale…" at bounding box center [210, 116] width 369 height 153
drag, startPoint x: 123, startPoint y: 49, endPoint x: 13, endPoint y: 49, distance: 109.4
click at [13, 49] on div "1 2 3 4 5 6 7 8 9 10 11 12 13 14 15 16 17 18 19 20 21 22 const handleLogin = ( …" at bounding box center [205, 109] width 392 height 140
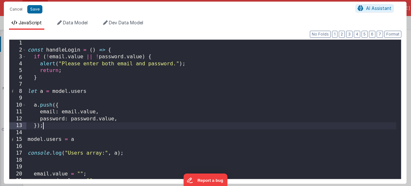
click at [168, 125] on div "const handleLogin = ( ) => { if ( ! email . value || ! password . value ) { ale…" at bounding box center [210, 116] width 369 height 153
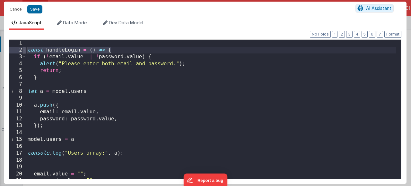
drag, startPoint x: 117, startPoint y: 50, endPoint x: 24, endPoint y: 48, distance: 93.0
click at [24, 48] on div "1 2 3 4 5 6 7 8 9 10 11 12 13 14 15 16 17 18 19 20 21 22 const handleLogin = ( …" at bounding box center [205, 109] width 392 height 140
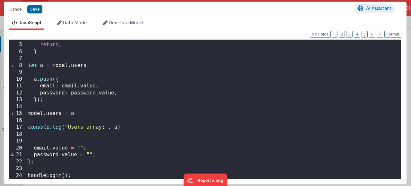
scroll to position [26, 0]
click at [48, 160] on div "alert ( "Please enter both email and password." ) ; return ; } let a = model . …" at bounding box center [210, 111] width 369 height 153
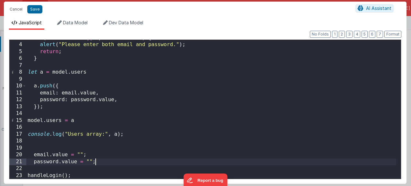
scroll to position [19, 0]
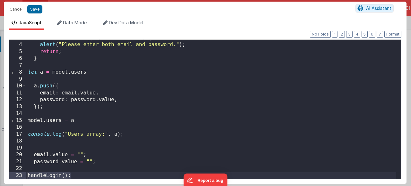
drag, startPoint x: 85, startPoint y: 174, endPoint x: 24, endPoint y: 175, distance: 60.6
click at [24, 175] on div "3 4 5 6 7 8 9 10 11 12 13 14 15 16 17 18 19 20 21 22 23 if ( ! email . value ||…" at bounding box center [205, 109] width 392 height 140
click at [32, 7] on button "Save" at bounding box center [34, 9] width 15 height 8
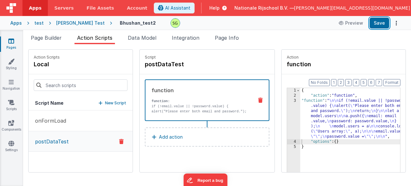
drag, startPoint x: 382, startPoint y: 26, endPoint x: 289, endPoint y: 4, distance: 95.7
click at [382, 26] on button "Save" at bounding box center [379, 23] width 20 height 11
click at [300, 148] on div "{ "action" : "function" , "function" : " \n\n if (!email.value || !password .va…" at bounding box center [359, 145] width 119 height 114
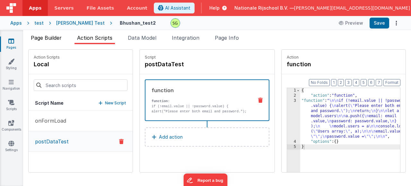
click at [55, 39] on span "Page Builder" at bounding box center [46, 38] width 31 height 6
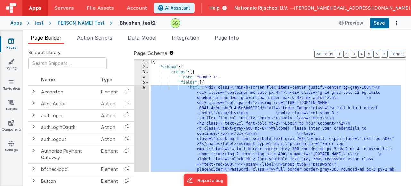
click at [144, 89] on div "6" at bounding box center [141, 159] width 15 height 149
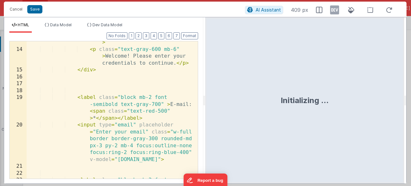
scroll to position [154, 0]
drag, startPoint x: 135, startPoint y: 160, endPoint x: 140, endPoint y: 167, distance: 8.9
click at [135, 160] on div "< h2 class = "text-2xl font-bold mb -2" > Login to Your Account </ h2 > < p cla…" at bounding box center [110, 118] width 166 height 186
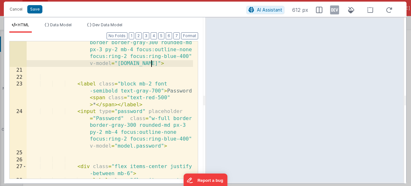
scroll to position [269, 0]
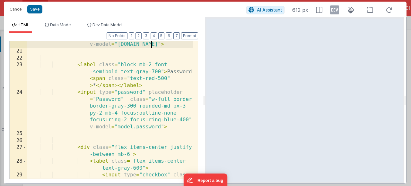
click at [134, 127] on div "< input type = "email" placeholder = "Enter your email" class = "w-full border …" at bounding box center [110, 102] width 166 height 193
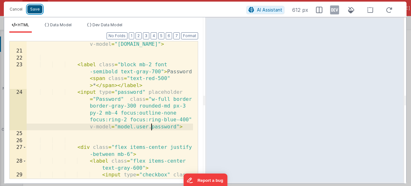
click at [38, 11] on button "Save" at bounding box center [34, 9] width 15 height 8
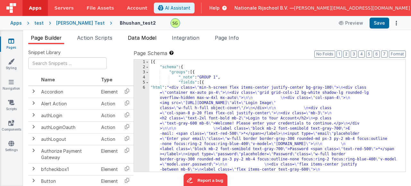
click at [132, 41] on span "Data Model" at bounding box center [142, 38] width 29 height 6
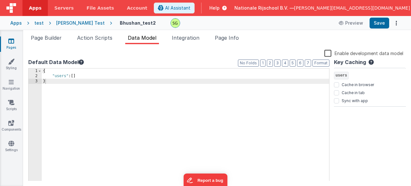
click at [65, 76] on div "{ "users" : [ ] }" at bounding box center [185, 130] width 287 height 123
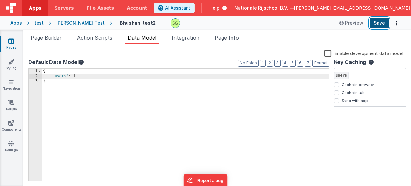
click at [371, 25] on button "Save" at bounding box center [379, 23] width 20 height 11
click at [86, 38] on span "Action Scripts" at bounding box center [94, 38] width 35 height 6
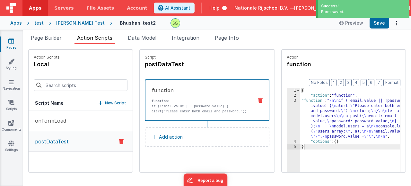
click at [287, 100] on div "3" at bounding box center [293, 118] width 13 height 41
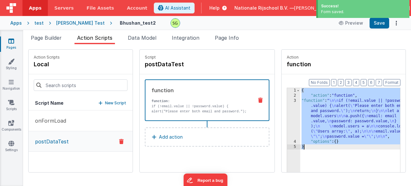
click at [287, 100] on div "3" at bounding box center [293, 118] width 13 height 41
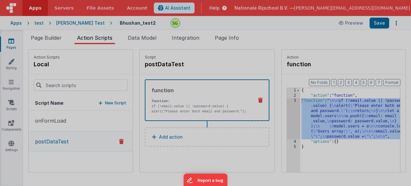
click at [275, 100] on div "if ( ! email . value || ! password . value ) { alert ( "Please enter both email…" at bounding box center [210, 109] width 369 height 153
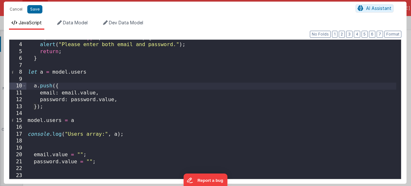
scroll to position [0, 0]
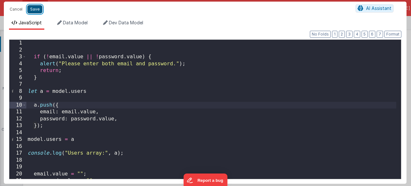
click at [38, 5] on button "Save" at bounding box center [34, 9] width 15 height 8
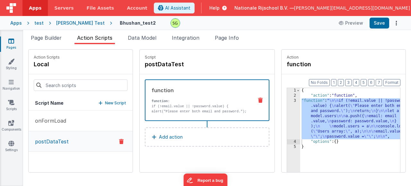
click at [50, 31] on div "Page Builder Action Scripts Data Model Integration Page Info Snippet Library Na…" at bounding box center [216, 108] width 387 height 156
click at [53, 35] on span "Page Builder" at bounding box center [46, 38] width 31 height 6
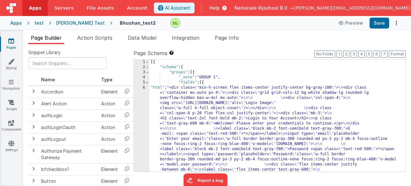
click at [144, 88] on div "6" at bounding box center [141, 146] width 15 height 123
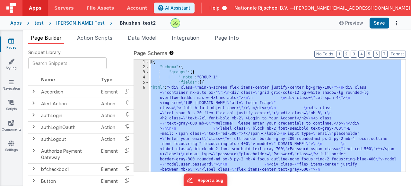
click at [144, 88] on div "6" at bounding box center [141, 146] width 15 height 123
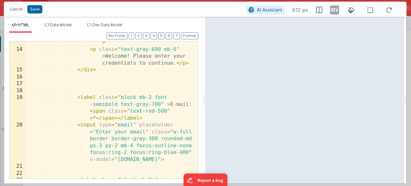
scroll to position [173, 0]
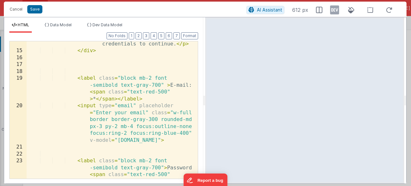
click at [149, 140] on div "< p class = "text-gray-600 mb-6" > Welcome! Please enter your credentials to co…" at bounding box center [110, 120] width 166 height 186
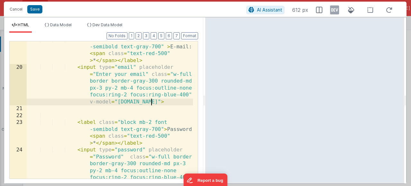
scroll to position [250, 0]
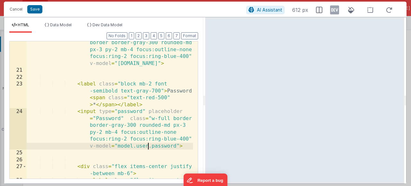
click at [148, 146] on div "< input type = "email" placeholder = "Enter your email" class = "w-full border …" at bounding box center [110, 122] width 166 height 193
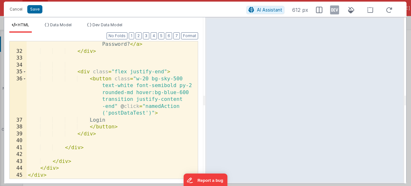
scroll to position [448, 0]
click at [30, 11] on button "Save" at bounding box center [34, 9] width 15 height 8
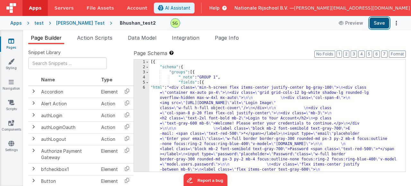
click at [377, 22] on button "Save" at bounding box center [379, 23] width 20 height 11
click at [143, 89] on div "6" at bounding box center [141, 146] width 15 height 123
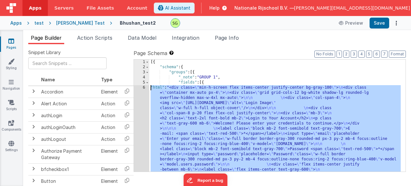
click at [143, 88] on div "6" at bounding box center [141, 146] width 15 height 123
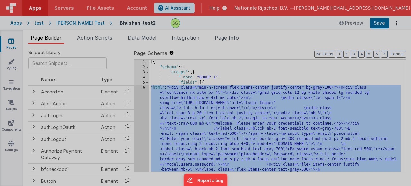
click at [406, 20] on div at bounding box center [406, 94] width 0 height 166
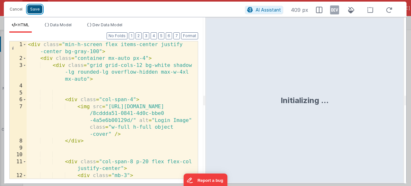
click at [30, 10] on button "Save" at bounding box center [34, 9] width 15 height 8
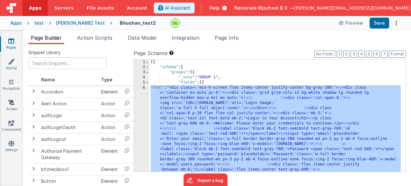
click at [144, 88] on div "6" at bounding box center [141, 146] width 15 height 123
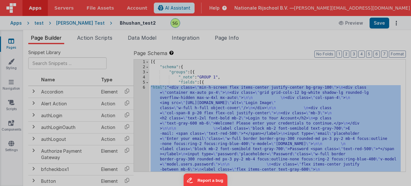
click at [125, 99] on div "< div class = "min-h-screen flex items-center justify-center bg-gray-100" > < d…" at bounding box center [110, 145] width 166 height 220
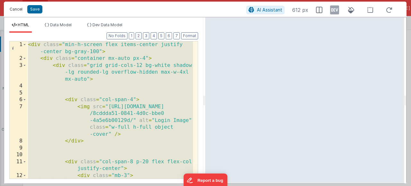
click at [18, 11] on button "Cancel" at bounding box center [15, 9] width 19 height 9
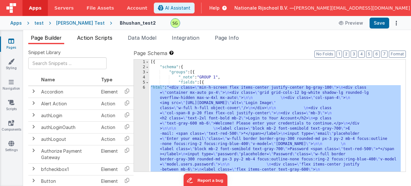
click at [89, 36] on span "Action Scripts" at bounding box center [94, 38] width 35 height 6
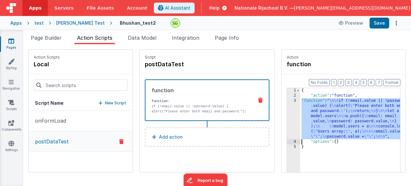
click at [287, 101] on div "3" at bounding box center [293, 118] width 13 height 41
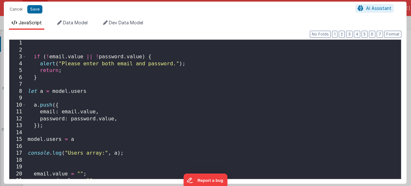
click at [201, 131] on div "if ( ! email . value || ! password . value ) { alert ( "Please enter both email…" at bounding box center [210, 116] width 369 height 153
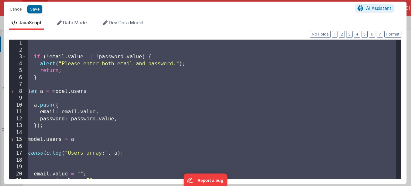
click at [164, 106] on div "if ( ! email . value || ! password . value ) { alert ( "Please enter both email…" at bounding box center [210, 116] width 369 height 153
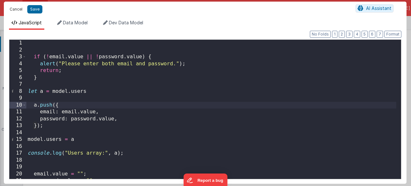
click at [21, 12] on button "Cancel" at bounding box center [15, 9] width 19 height 9
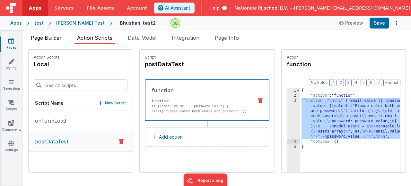
click at [49, 39] on span "Page Builder" at bounding box center [46, 38] width 31 height 6
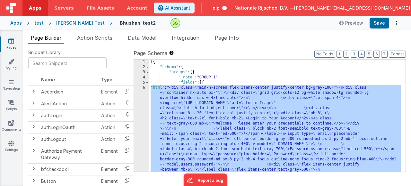
click at [262, 77] on div "[{ "schema" : { "groups" : [{ "_note" : "GROUP 1" , "fields" : [{ "html" : "<di…" at bounding box center [274, 180] width 251 height 241
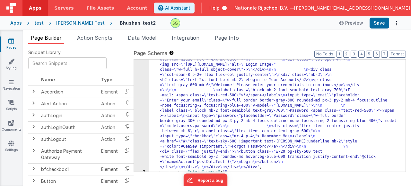
scroll to position [72, 0]
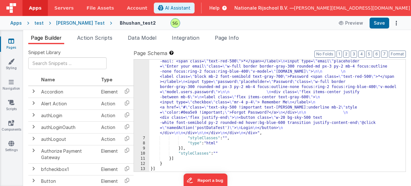
click at [282, 152] on div ""html" : "<div class= \" min-h-screen flex items-center justify-center bg-gray-…" at bounding box center [274, 133] width 251 height 241
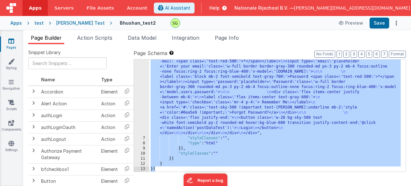
scroll to position [0, 0]
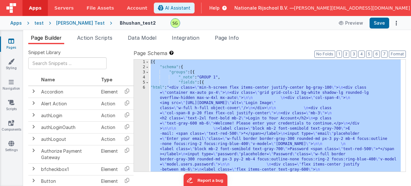
click at [179, 112] on div "[{ "schema" : { "groups" : [{ "_note" : "GROUP 1" , "fields" : [{ "html" : "<di…" at bounding box center [274, 180] width 251 height 241
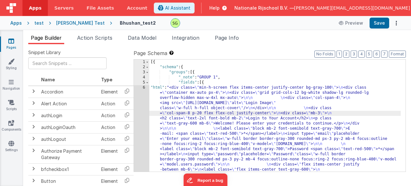
click at [142, 87] on div "6" at bounding box center [141, 146] width 15 height 123
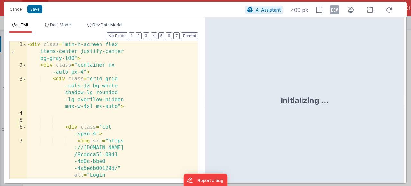
click at [149, 93] on div "< div class = "min-h-screen flex items-center justify-center bg-gray-100" > < d…" at bounding box center [110, 151] width 166 height 220
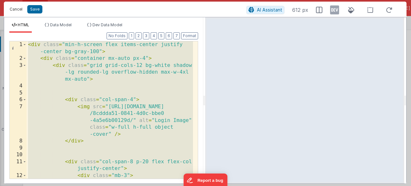
click at [14, 9] on button "Cancel" at bounding box center [15, 9] width 19 height 9
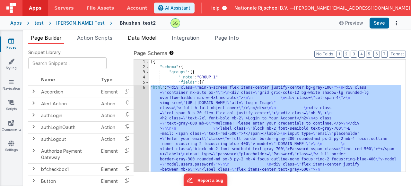
click at [156, 39] on span "Data Model" at bounding box center [142, 38] width 29 height 6
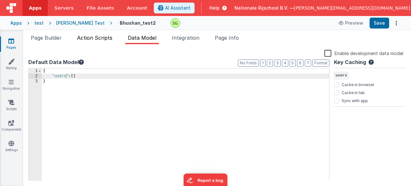
click at [98, 35] on span "Action Scripts" at bounding box center [94, 38] width 35 height 6
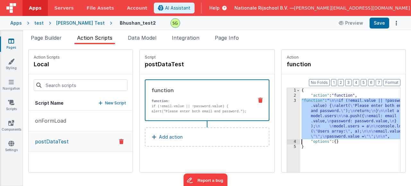
click at [287, 101] on div "3" at bounding box center [293, 118] width 13 height 41
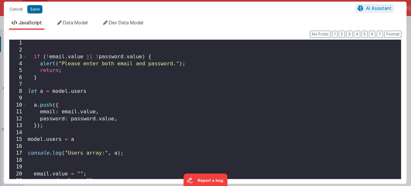
click at [165, 101] on div "if ( ! email . value || ! password . value ) { alert ( "Please enter both email…" at bounding box center [210, 116] width 369 height 153
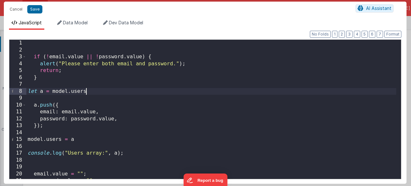
click at [170, 92] on div "if ( ! email . value || ! password . value ) { alert ( "Please enter both email…" at bounding box center [210, 116] width 369 height 153
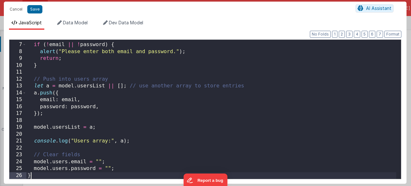
scroll to position [39, 0]
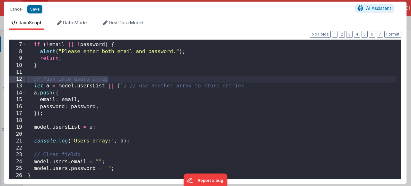
drag, startPoint x: 114, startPoint y: 79, endPoint x: 23, endPoint y: 80, distance: 90.8
click at [23, 80] on div "6 7 8 9 10 11 12 13 14 15 16 17 18 19 20 21 22 23 24 25 26 // Validation if ( !…" at bounding box center [205, 109] width 392 height 140
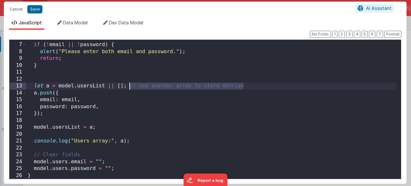
drag, startPoint x: 251, startPoint y: 88, endPoint x: 129, endPoint y: 88, distance: 122.5
click at [129, 88] on div "// Validation if ( ! email || ! password ) { alert ( "Please enter both email a…" at bounding box center [210, 111] width 369 height 153
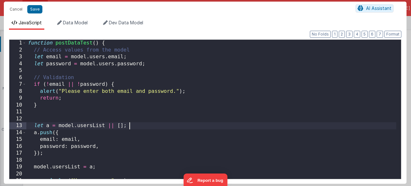
scroll to position [0, 0]
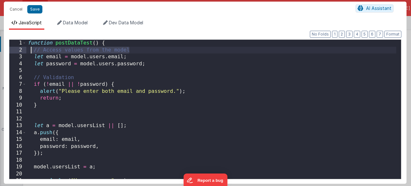
drag, startPoint x: 131, startPoint y: 49, endPoint x: 32, endPoint y: 52, distance: 99.5
click at [32, 52] on div "function postDataTest ( ) { // Access values from the model let email = model .…" at bounding box center [210, 116] width 369 height 153
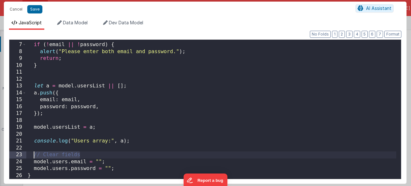
drag, startPoint x: 86, startPoint y: 153, endPoint x: 33, endPoint y: 157, distance: 53.4
click at [33, 157] on div "// Validation if ( ! email || ! password ) { alert ( "Please enter both email a…" at bounding box center [210, 111] width 369 height 153
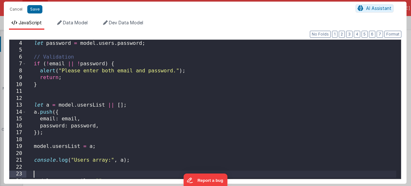
scroll to position [1, 0]
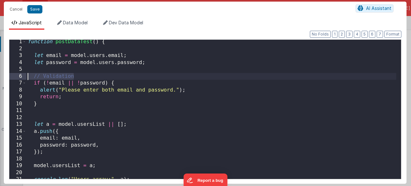
drag, startPoint x: 78, startPoint y: 77, endPoint x: 27, endPoint y: 77, distance: 51.0
click at [27, 77] on div "function postDataTest ( ) { let email = model . users . email ; let password = …" at bounding box center [210, 114] width 369 height 153
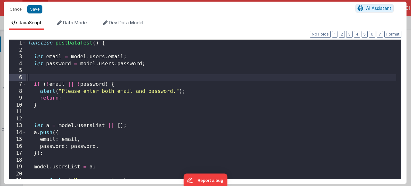
scroll to position [39, 0]
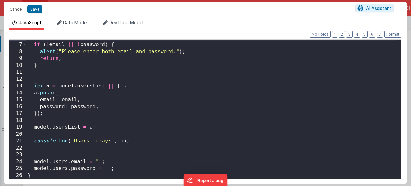
click at [125, 166] on div "if ( ! email || ! password ) { alert ( "Please enter both email and password." …" at bounding box center [210, 111] width 369 height 153
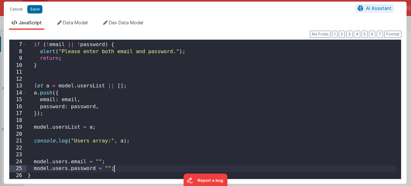
click at [52, 173] on div "if ( ! email || ! password ) { alert ( "Please enter both email and password." …" at bounding box center [210, 111] width 369 height 153
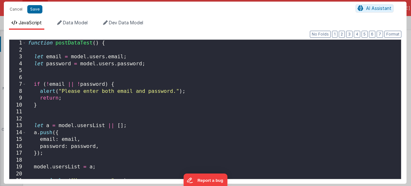
scroll to position [0, 0]
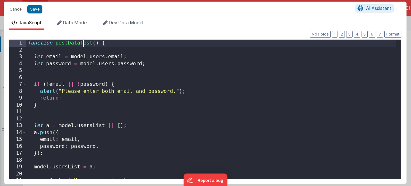
click at [83, 43] on div "function postDataTest ( ) { let email = model . users . email ; let password = …" at bounding box center [210, 116] width 369 height 153
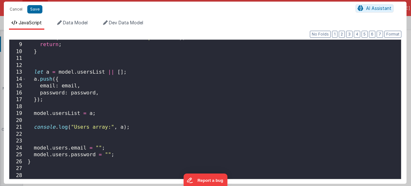
click at [60, 174] on div "alert ( "Please enter both email and password." ) ; return ; } let a = model . …" at bounding box center [210, 111] width 369 height 153
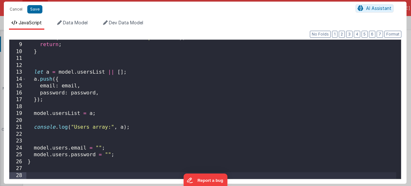
paste textarea
click at [35, 10] on button "Save" at bounding box center [34, 9] width 15 height 8
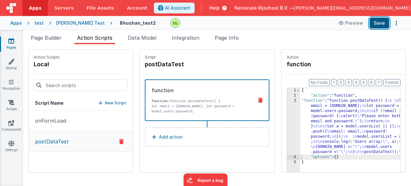
click at [380, 23] on button "Save" at bounding box center [379, 23] width 20 height 11
click at [287, 101] on div "3" at bounding box center [293, 126] width 13 height 56
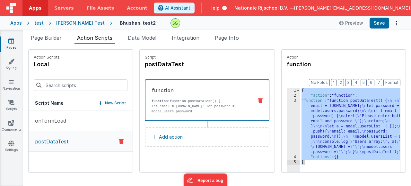
click at [287, 101] on div "3" at bounding box center [293, 126] width 13 height 56
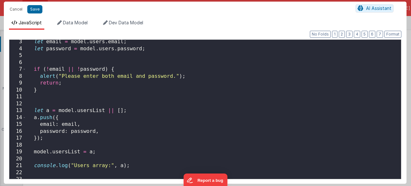
scroll to position [0, 0]
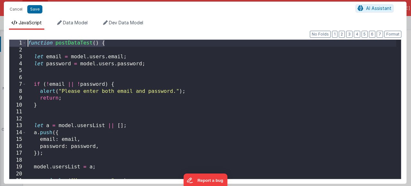
drag, startPoint x: 113, startPoint y: 43, endPoint x: 7, endPoint y: 41, distance: 105.2
click at [7, 41] on div "Format 7 6 5 4 3 2 1 No Folds 1 2 3 4 5 6 7 8 9 10 11 12 13 14 15 16 17 18 19 2…" at bounding box center [205, 107] width 402 height 154
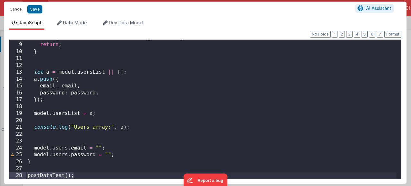
drag, startPoint x: 65, startPoint y: 181, endPoint x: 27, endPoint y: 179, distance: 38.3
click at [27, 179] on div "alert ( "Please enter both email and password." ) ; return ; } let a = model . …" at bounding box center [210, 111] width 369 height 153
click at [59, 162] on div "alert ( "Please enter both email and password." ) ; return ; } let a = model . …" at bounding box center [210, 111] width 369 height 153
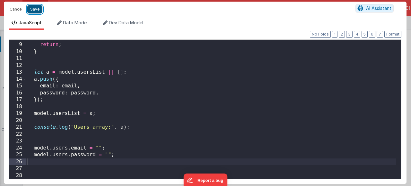
click at [35, 9] on button "Save" at bounding box center [34, 9] width 15 height 8
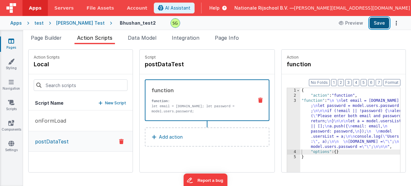
click at [377, 22] on button "Save" at bounding box center [379, 23] width 20 height 11
click at [287, 100] on div "3" at bounding box center [293, 123] width 13 height 51
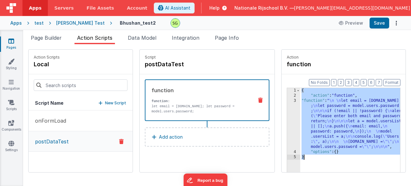
click at [287, 100] on div "3" at bounding box center [293, 123] width 13 height 51
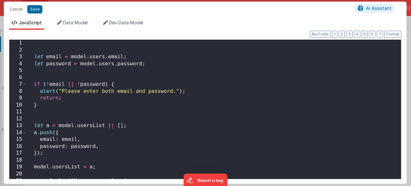
click at [167, 29] on ul "JavaScript Data Model Dev Data Model" at bounding box center [205, 25] width 402 height 10
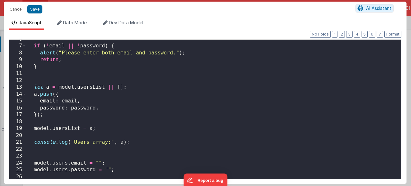
scroll to position [38, 0]
click at [107, 109] on div "if ( ! email || ! password ) { alert ( "Please enter both email and password." …" at bounding box center [210, 112] width 369 height 153
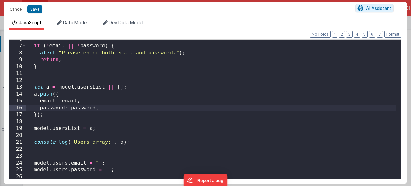
scroll to position [53, 0]
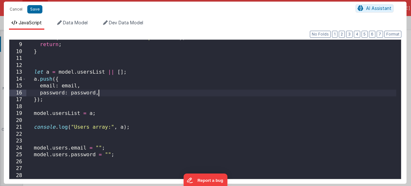
click at [142, 162] on div "alert ( "Please enter both email and password." ) ; return ; } let a = model . …" at bounding box center [210, 111] width 369 height 153
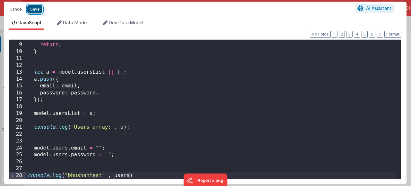
click at [33, 10] on button "Save" at bounding box center [34, 9] width 15 height 8
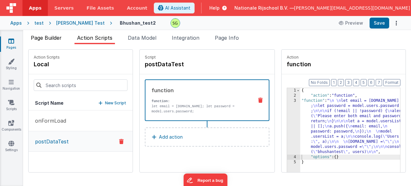
click at [50, 39] on span "Page Builder" at bounding box center [46, 38] width 31 height 6
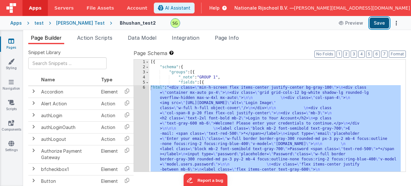
click at [382, 21] on button "Save" at bounding box center [379, 23] width 20 height 11
click at [226, 96] on div "[{ "schema" : { "groups" : [{ "_note" : "GROUP 1" , "fields" : [{ "html" : "<di…" at bounding box center [274, 180] width 251 height 241
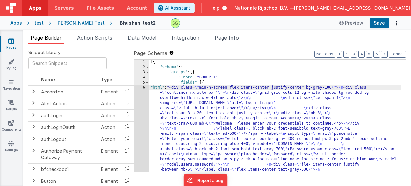
click at [233, 85] on div "[{ "schema" : { "groups" : [{ "_note" : "GROUP 1" , "fields" : [{ "html" : "<di…" at bounding box center [274, 180] width 251 height 241
click at [99, 38] on span "Action Scripts" at bounding box center [94, 38] width 35 height 6
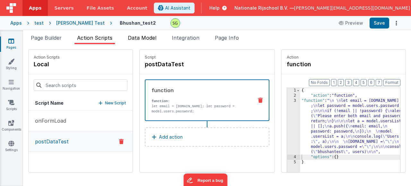
click at [151, 35] on span "Data Model" at bounding box center [142, 38] width 29 height 6
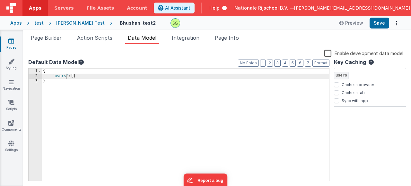
click at [326, 51] on label "Enable development data model" at bounding box center [363, 52] width 79 height 7
click at [0, 0] on input "Enable development data model" at bounding box center [0, 0] width 0 height 0
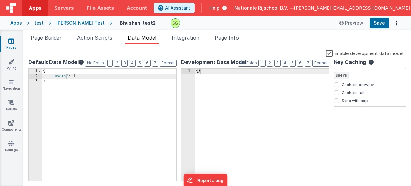
click at [328, 52] on label "Enable development data model" at bounding box center [364, 52] width 78 height 7
click at [0, 0] on input "Enable development data model" at bounding box center [0, 0] width 0 height 0
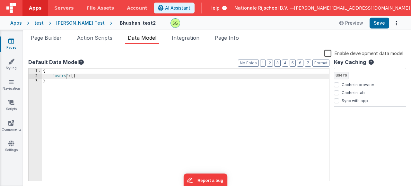
click at [328, 52] on label "Enable development data model" at bounding box center [363, 52] width 79 height 7
click at [0, 0] on input "Enable development data model" at bounding box center [0, 0] width 0 height 0
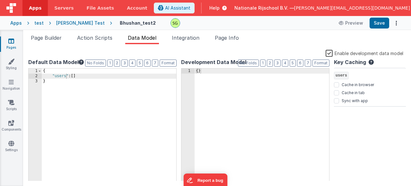
click at [328, 52] on label "Enable development data model" at bounding box center [364, 52] width 78 height 7
click at [0, 0] on input "Enable development data model" at bounding box center [0, 0] width 0 height 0
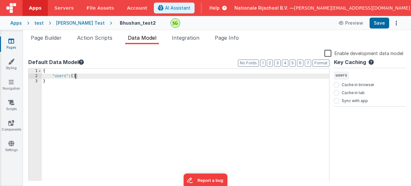
click at [74, 77] on div "{ "users" : [ ] }" at bounding box center [185, 130] width 287 height 123
click at [76, 81] on div "{ "users" : [ ] }" at bounding box center [185, 130] width 287 height 123
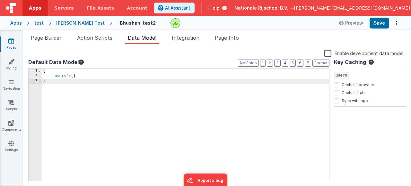
click at [76, 81] on div "{ "users" : [ ] }" at bounding box center [185, 130] width 287 height 123
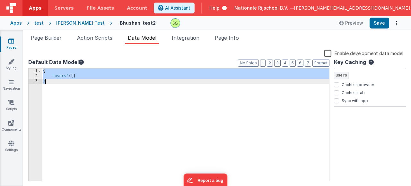
click at [76, 81] on div "{ "users" : [ ] }" at bounding box center [185, 130] width 287 height 123
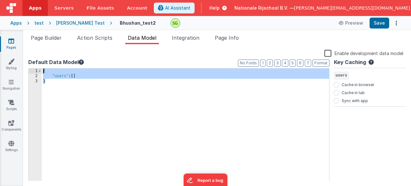
drag, startPoint x: 76, startPoint y: 81, endPoint x: 43, endPoint y: 70, distance: 35.0
click at [43, 70] on div "{ "users" : [ ] }" at bounding box center [185, 130] width 287 height 123
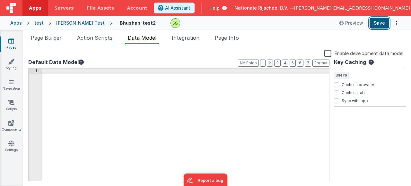
click at [384, 28] on button "Save" at bounding box center [379, 23] width 20 height 11
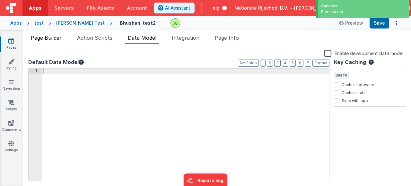
click at [48, 37] on span "Page Builder" at bounding box center [46, 38] width 31 height 6
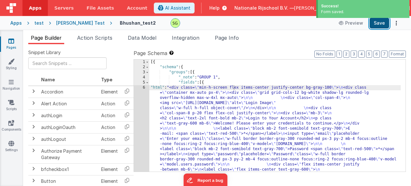
click at [375, 24] on button "Save" at bounding box center [379, 23] width 20 height 11
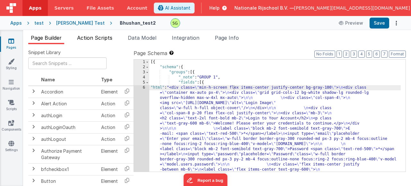
click at [108, 38] on span "Action Scripts" at bounding box center [94, 38] width 35 height 6
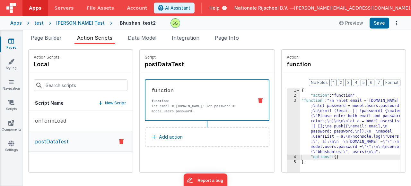
click at [287, 102] on div "3" at bounding box center [293, 126] width 13 height 56
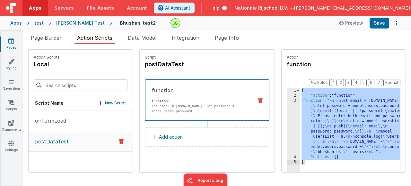
click at [287, 102] on div "3" at bounding box center [293, 126] width 13 height 56
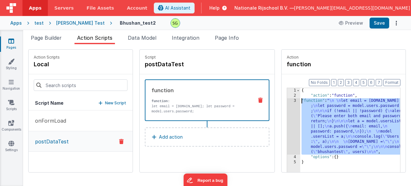
click at [287, 102] on div "3" at bounding box center [293, 126] width 13 height 56
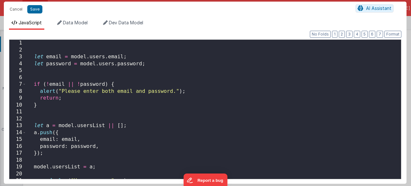
scroll to position [0, 0]
click at [139, 57] on div "let email = model . users . email ; let password = model . users . password ; i…" at bounding box center [210, 116] width 369 height 153
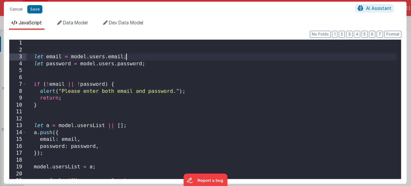
click at [147, 65] on div "let email = model . users . email ; let password = model . users . password ; i…" at bounding box center [210, 116] width 369 height 153
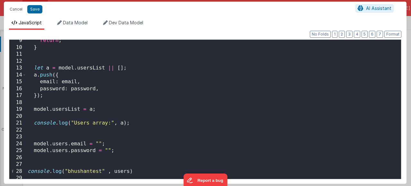
scroll to position [67, 0]
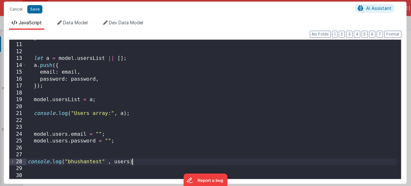
click at [174, 159] on div "} let a = model . usersList || [ ] ; a . push ({ email : email , password : pas…" at bounding box center [210, 111] width 369 height 153
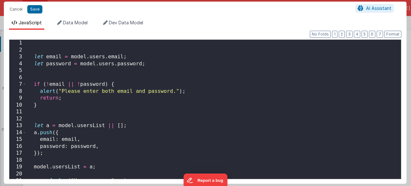
click at [213, 88] on div "let email = model . users . email ; let password = model . users . password ; i…" at bounding box center [210, 116] width 369 height 153
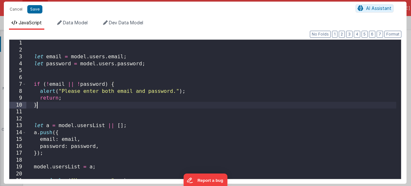
click at [51, 108] on div "let email = model . users . email ; let password = model . users . password ; i…" at bounding box center [210, 116] width 369 height 153
